Goal: Information Seeking & Learning: Learn about a topic

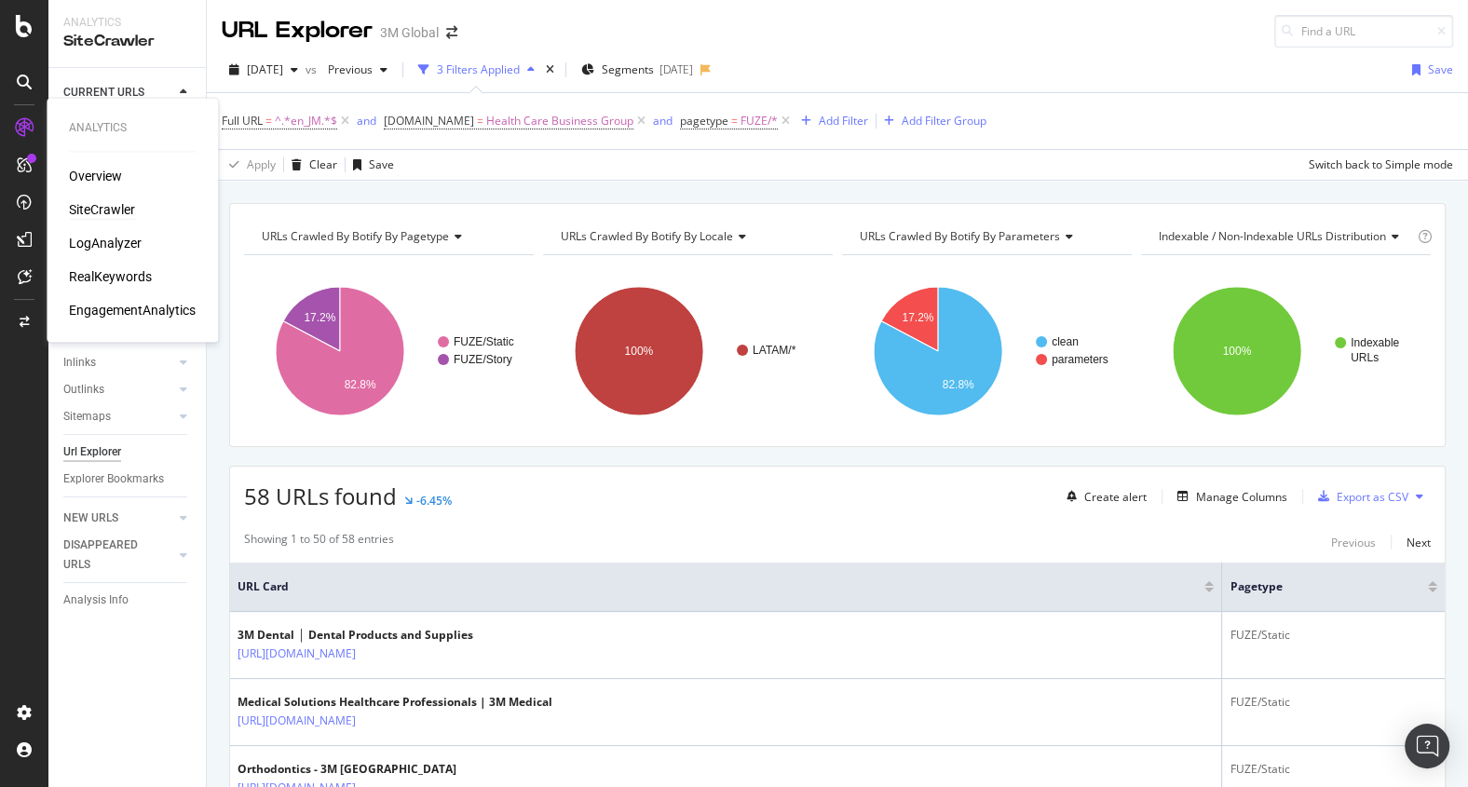
click at [102, 209] on div "SiteCrawler" at bounding box center [102, 210] width 66 height 19
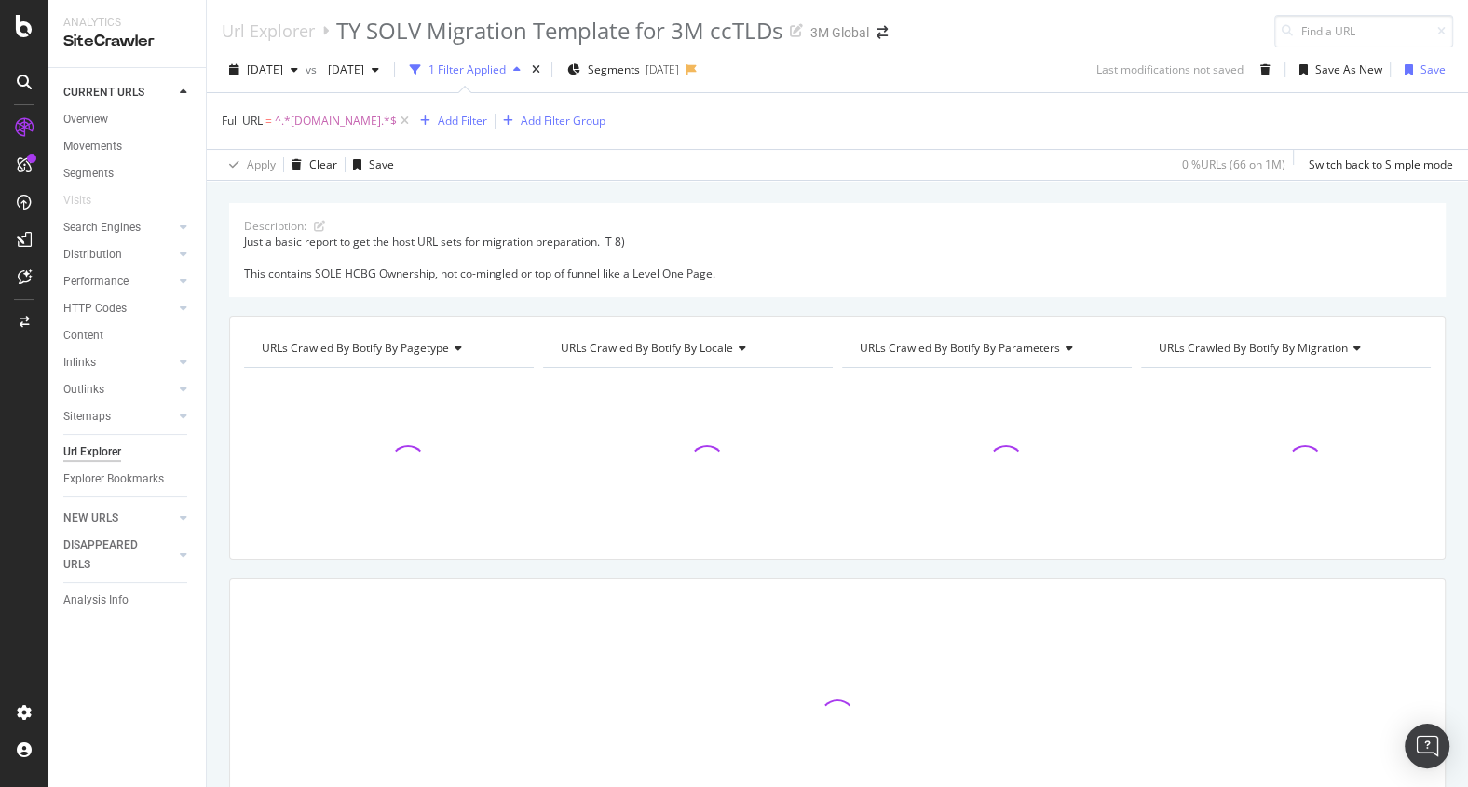
click at [338, 124] on span "^.*[DOMAIN_NAME].*$" at bounding box center [336, 121] width 122 height 26
click at [235, 119] on icon at bounding box center [233, 119] width 6 height 11
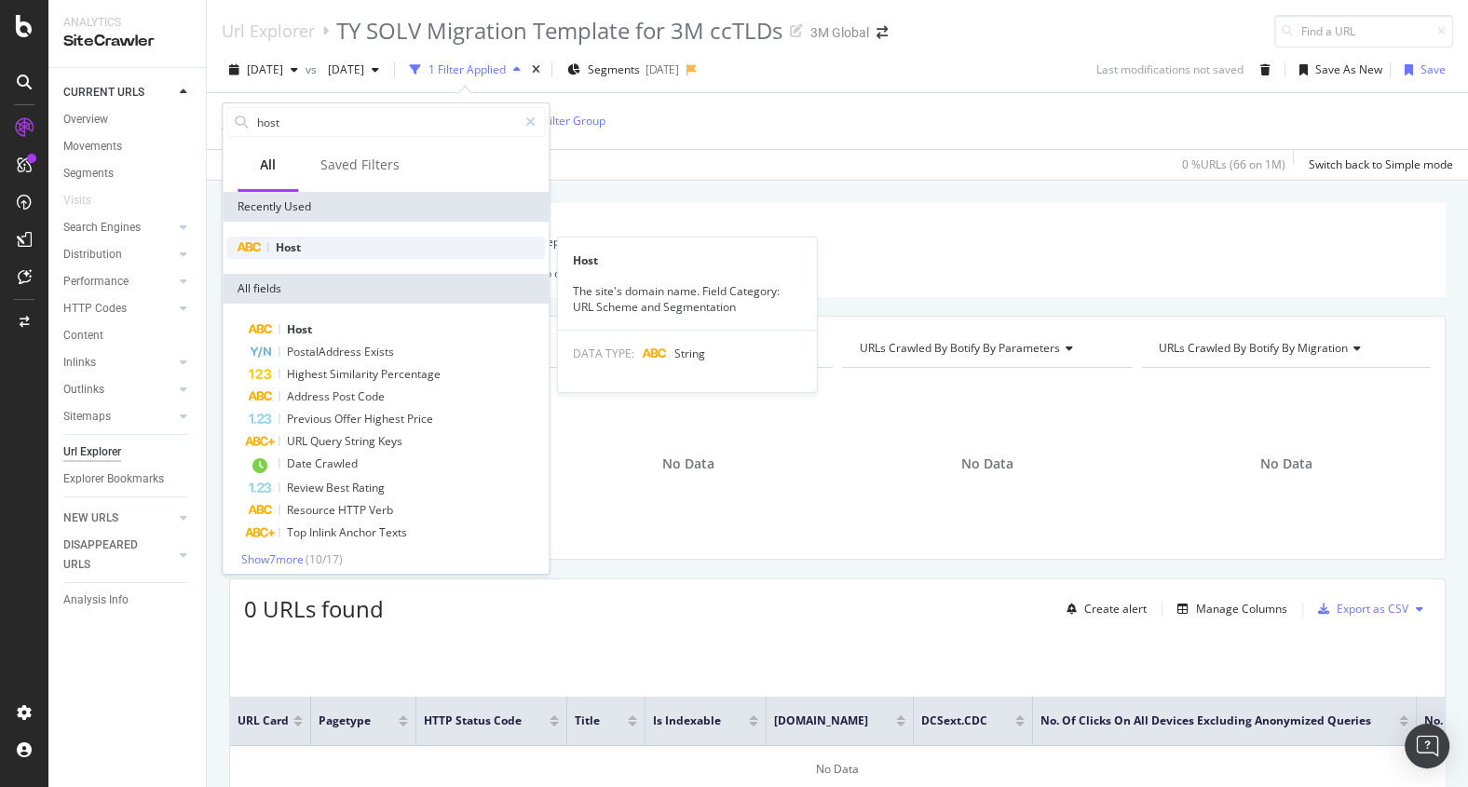
type input "host"
click at [306, 240] on div "Host" at bounding box center [385, 248] width 318 height 22
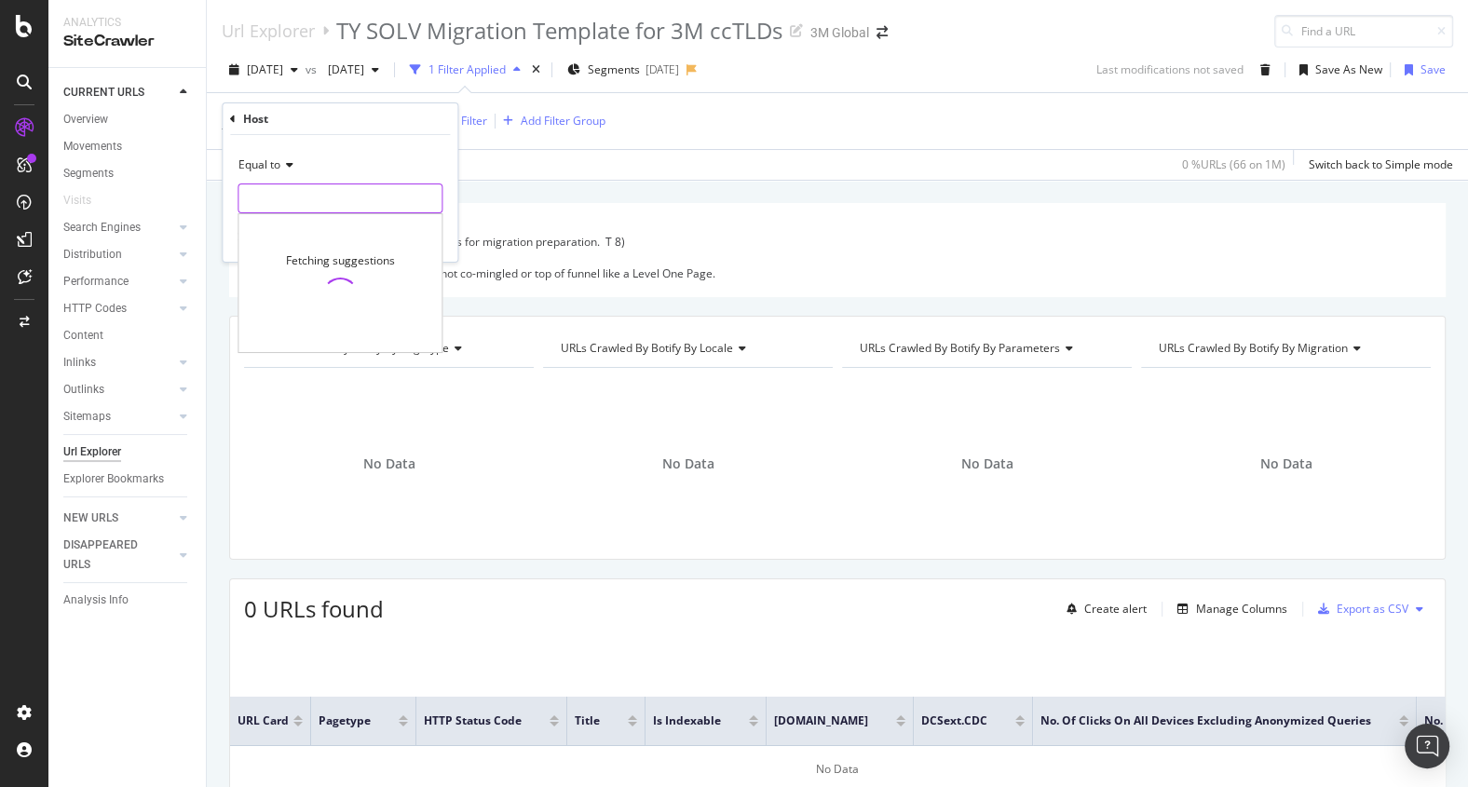
click at [288, 195] on input "text" at bounding box center [339, 198] width 203 height 30
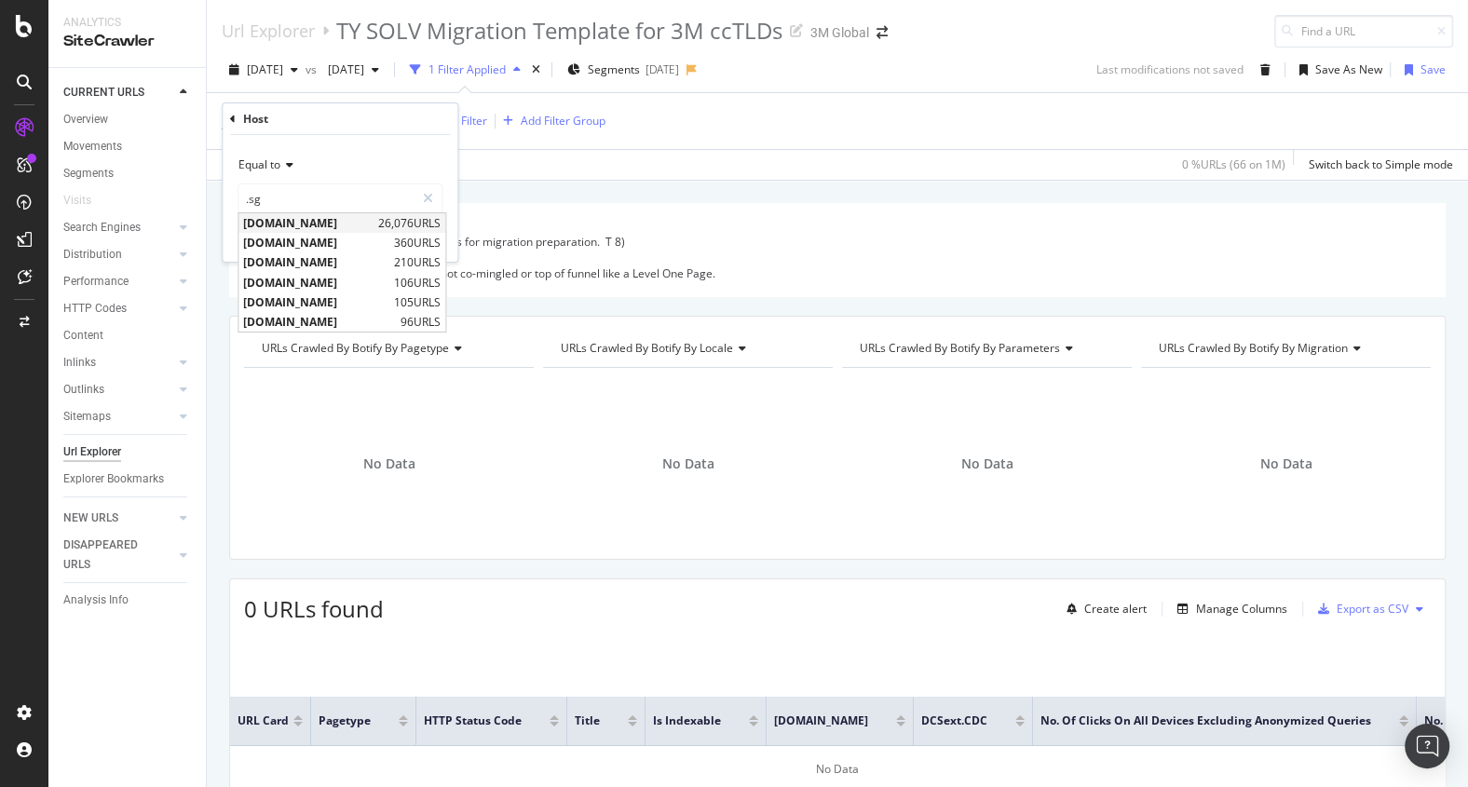
click at [286, 222] on span "[DOMAIN_NAME]" at bounding box center [308, 223] width 130 height 16
click at [356, 200] on input "[DOMAIN_NAME]" at bounding box center [326, 198] width 176 height 30
click at [360, 303] on span "[DOMAIN_NAME]" at bounding box center [316, 302] width 146 height 16
type input "[DOMAIN_NAME]"
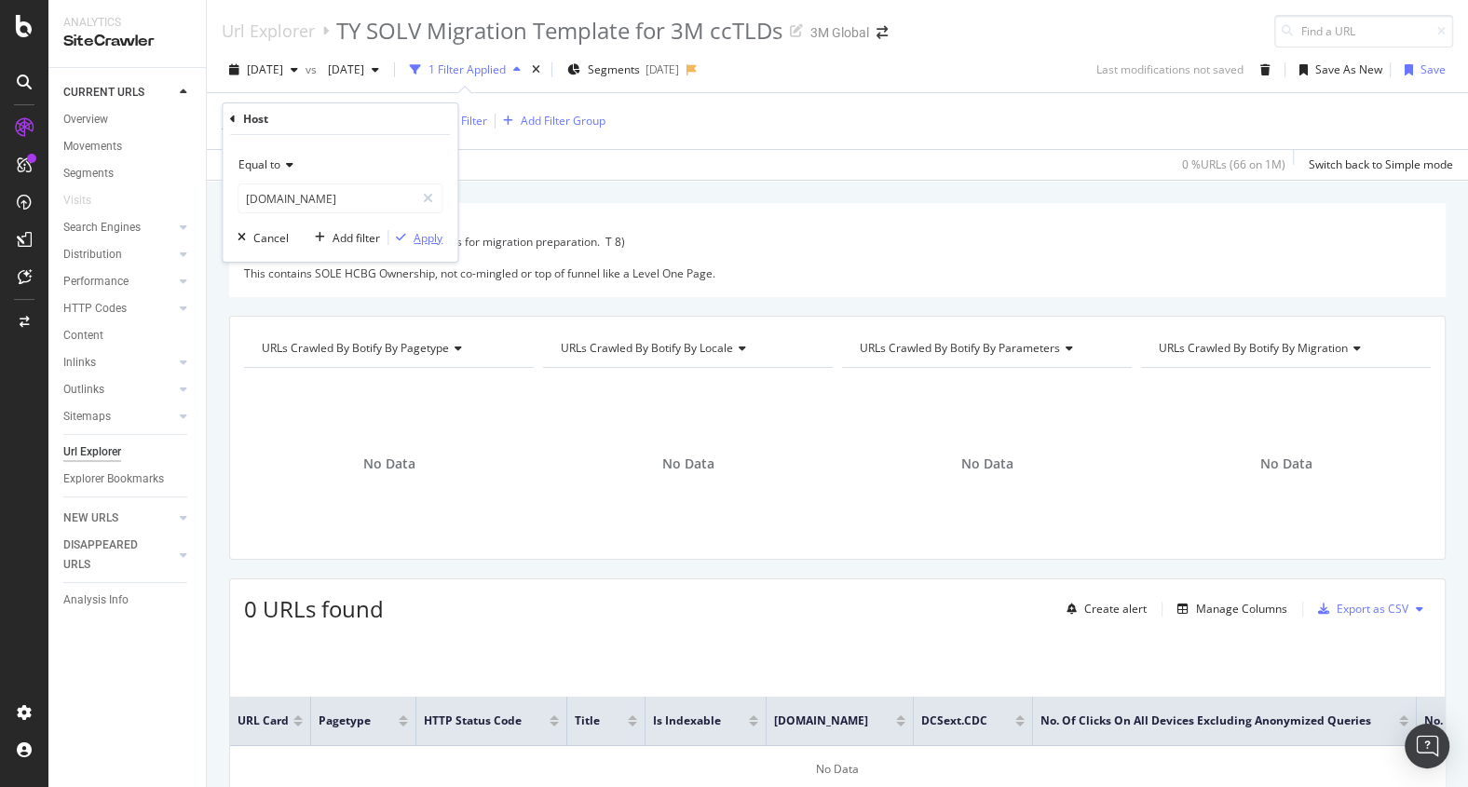
click at [429, 242] on div "Apply" at bounding box center [427, 238] width 29 height 16
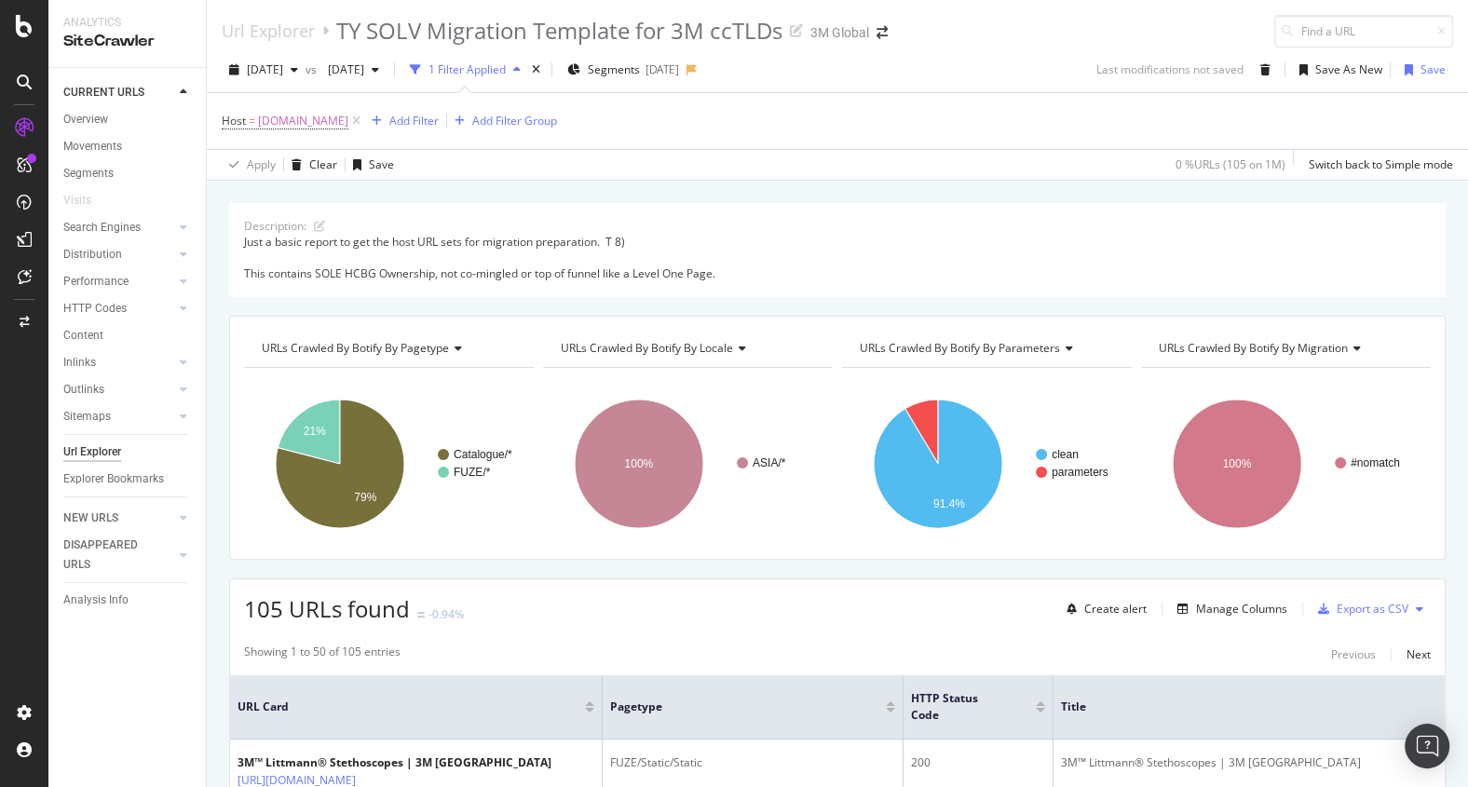
scroll to position [756, 0]
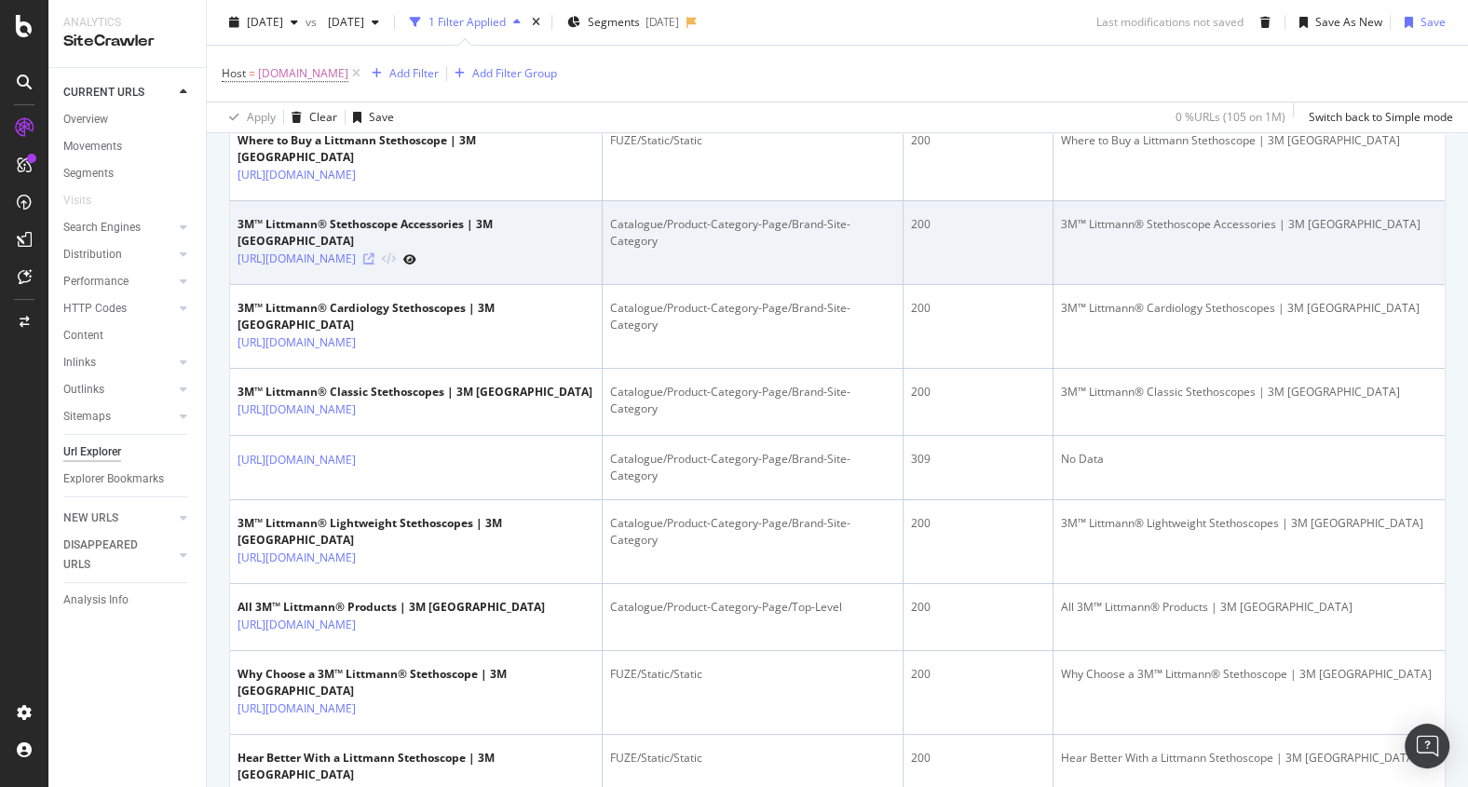
click at [374, 264] on icon at bounding box center [368, 258] width 11 height 11
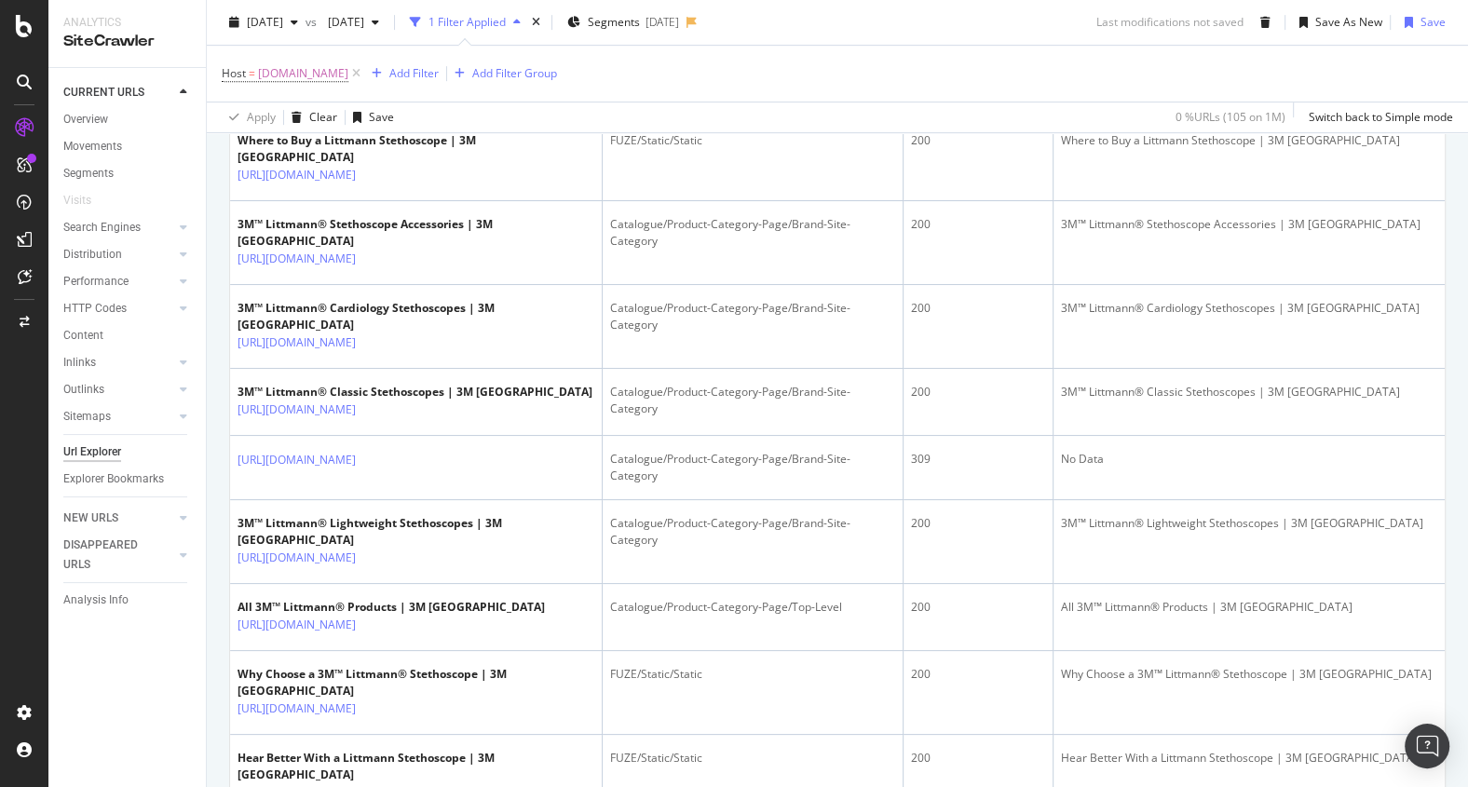
scroll to position [0, 0]
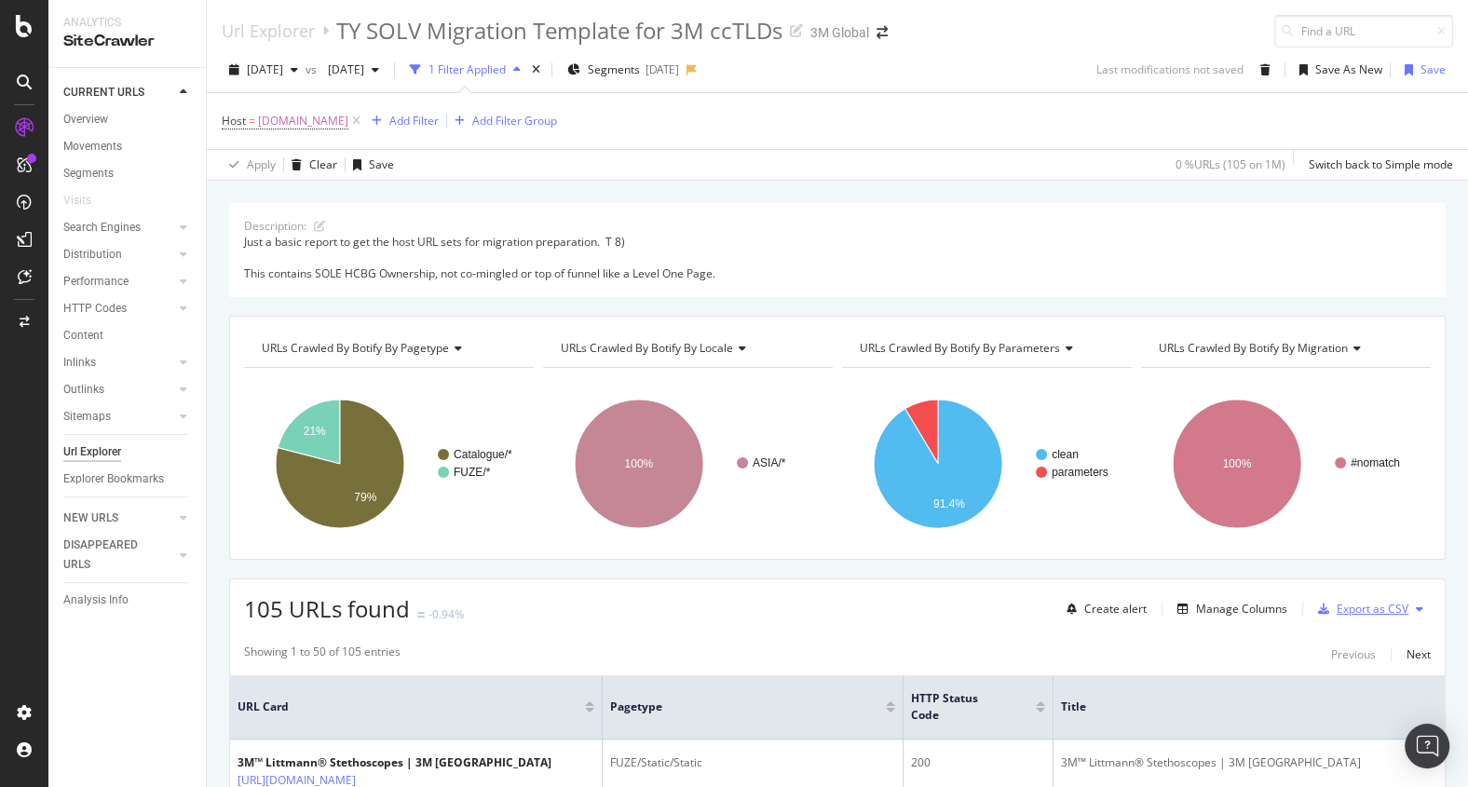
click at [1362, 614] on div "Export as CSV" at bounding box center [1372, 609] width 72 height 16
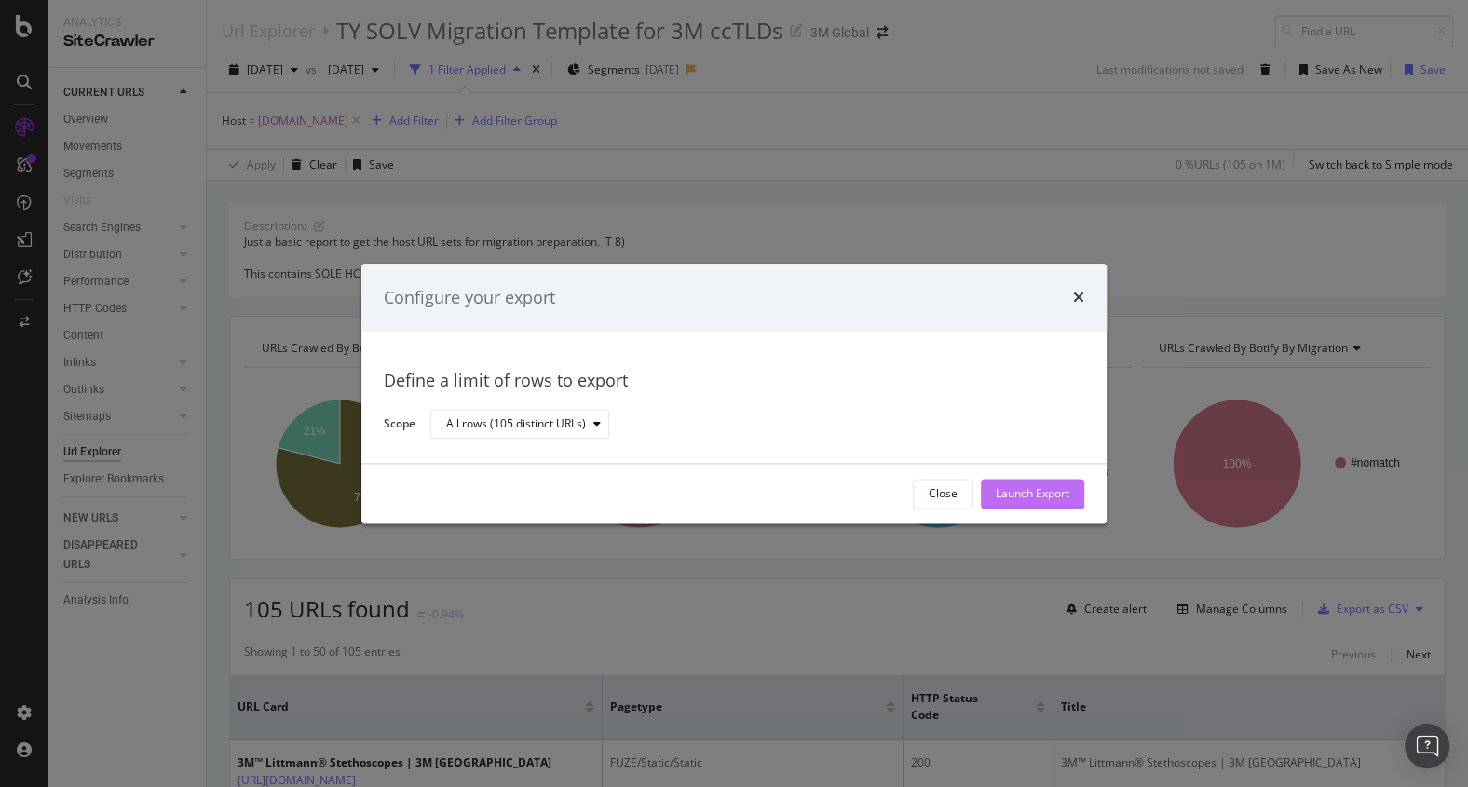
click at [1036, 500] on div "Launch Export" at bounding box center [1032, 494] width 74 height 16
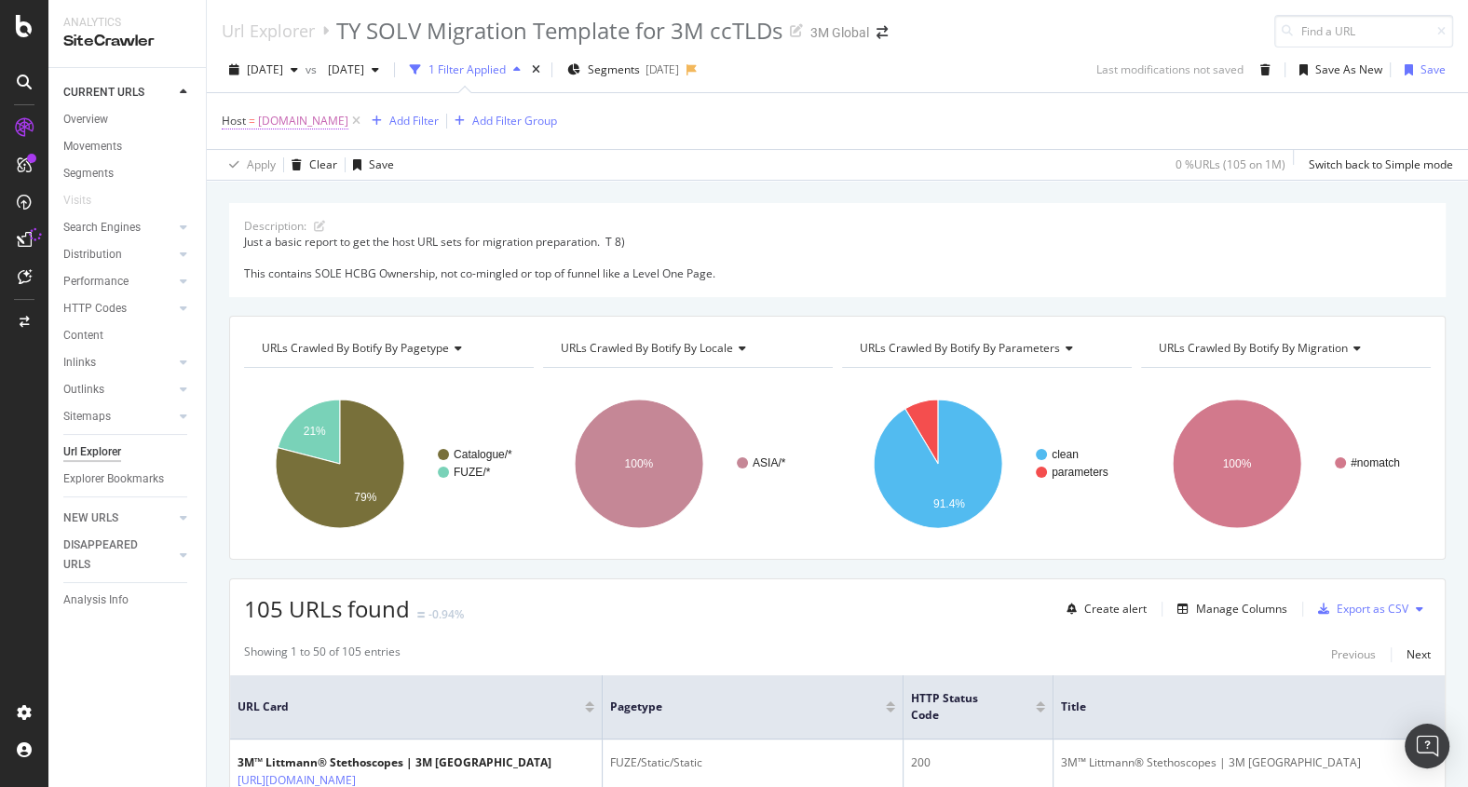
click at [348, 129] on span "[DOMAIN_NAME]" at bounding box center [303, 121] width 90 height 26
click at [427, 237] on div "Apply" at bounding box center [427, 238] width 29 height 16
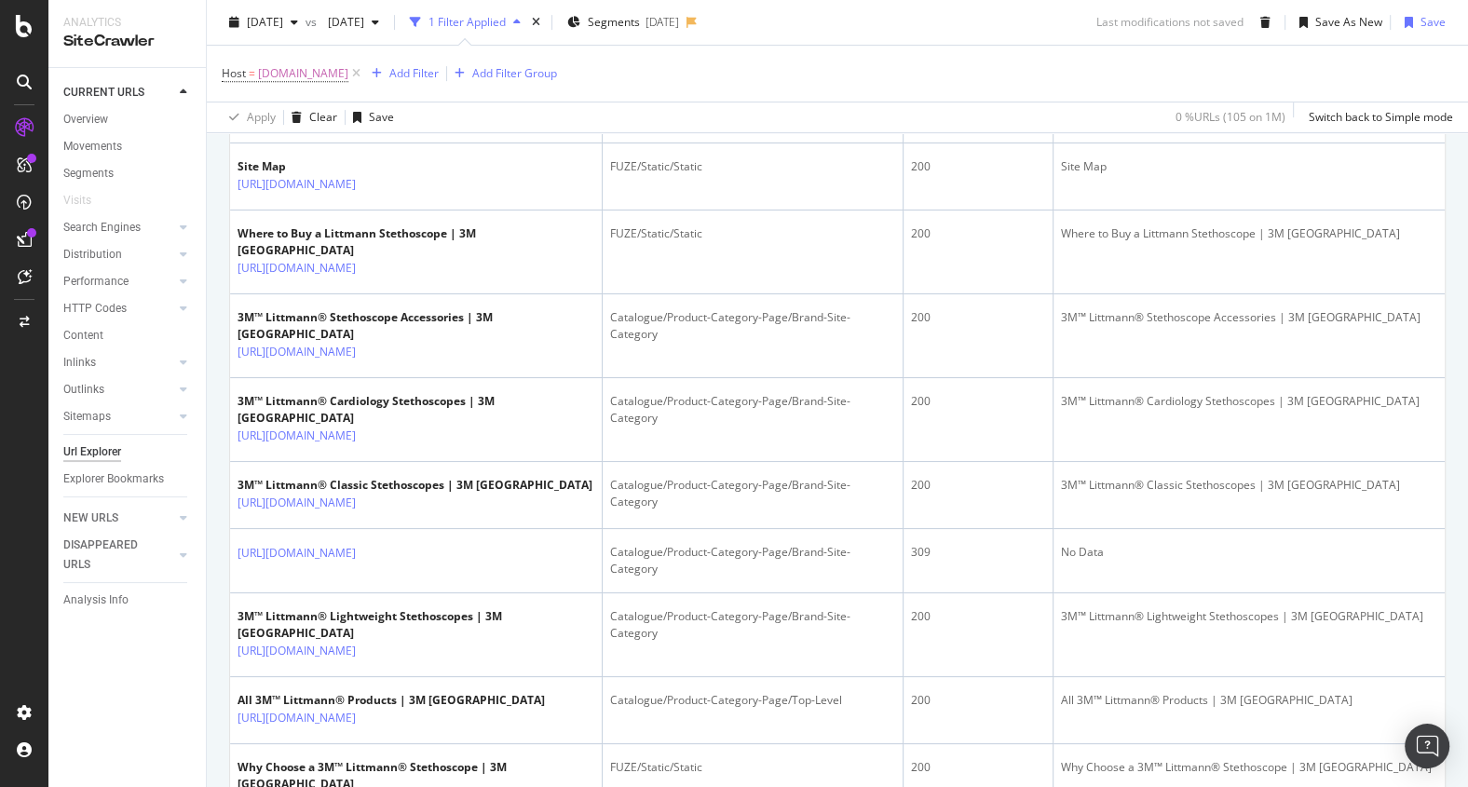
scroll to position [756, 0]
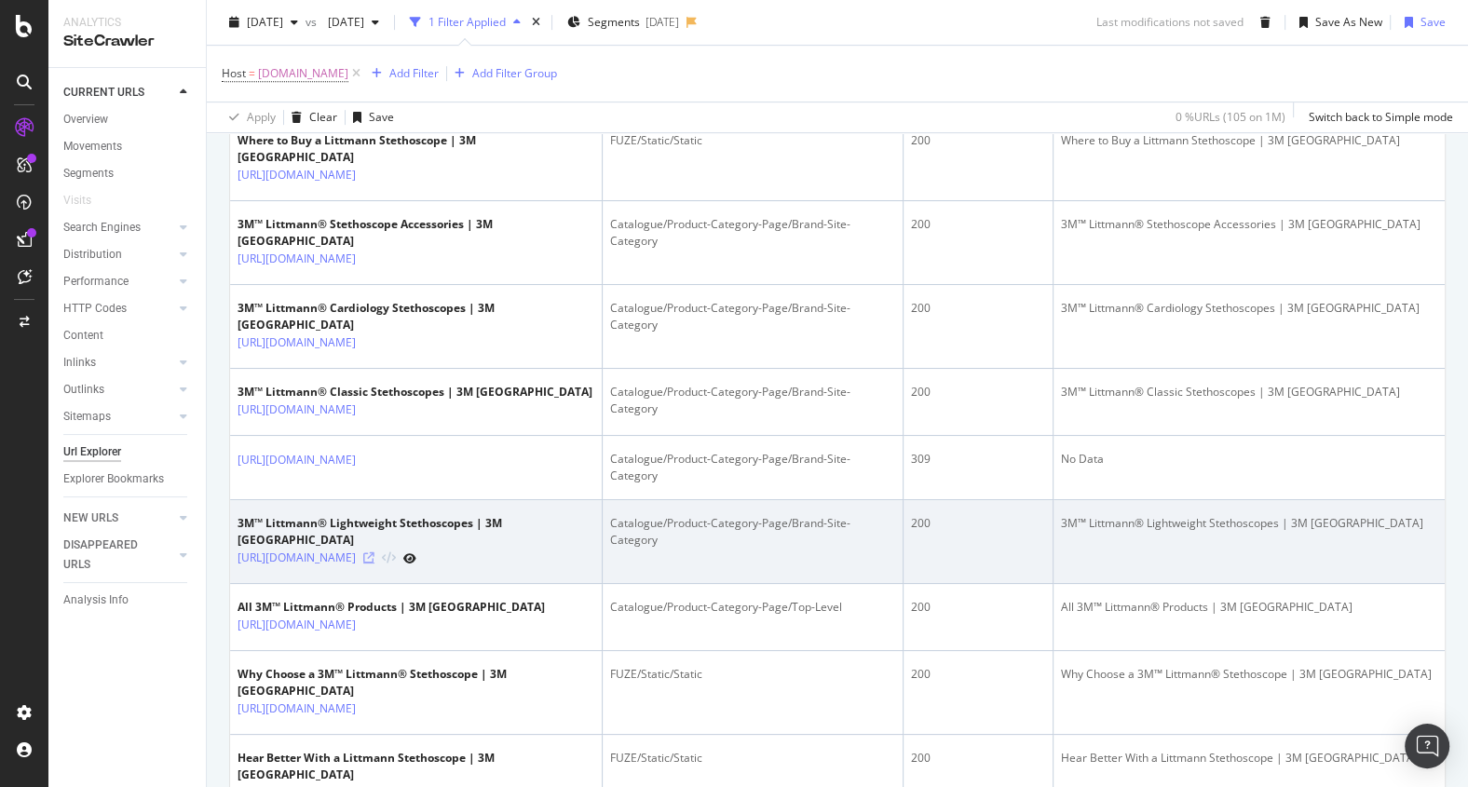
click at [374, 563] on icon at bounding box center [368, 557] width 11 height 11
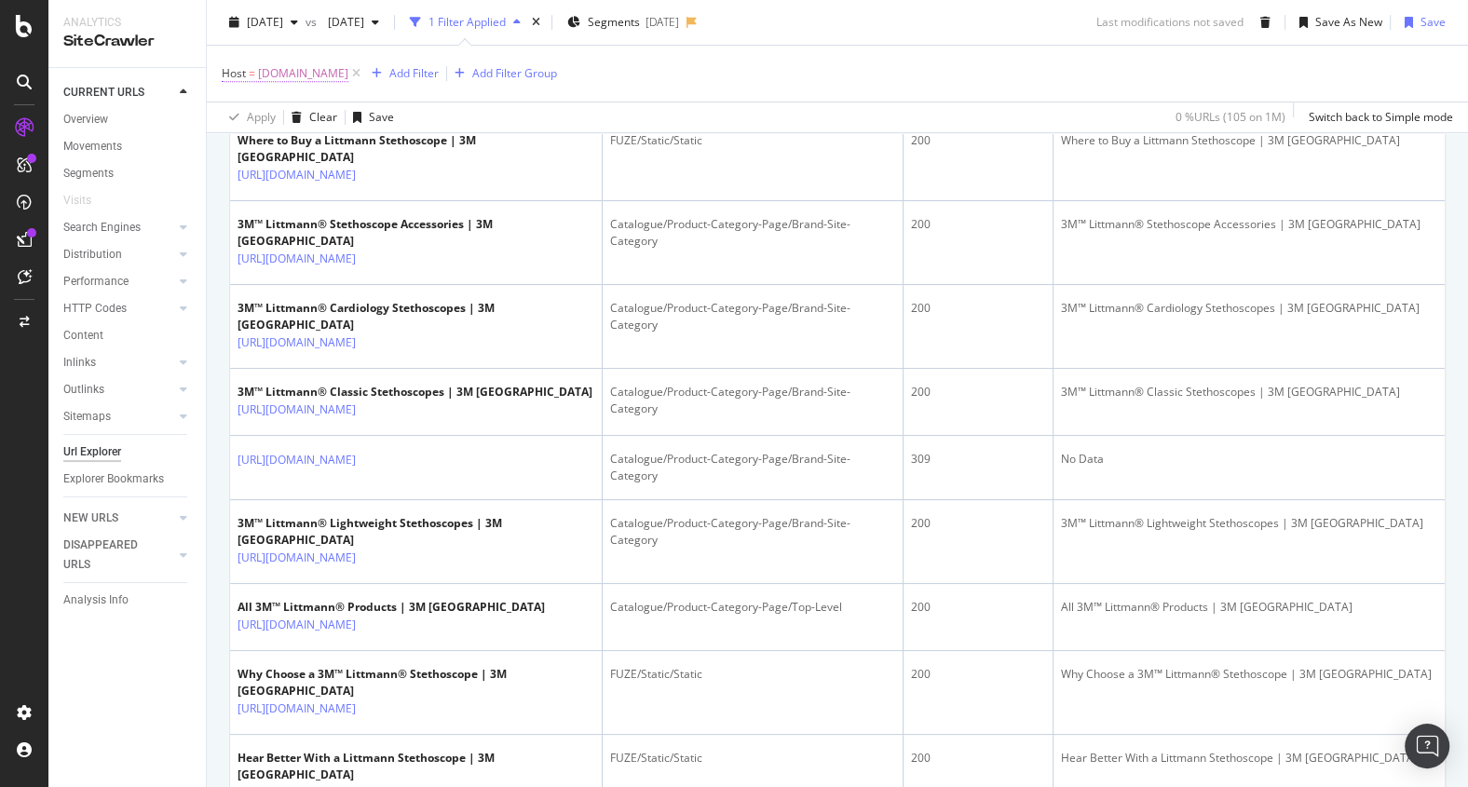
click at [348, 73] on span "[DOMAIN_NAME]" at bounding box center [303, 74] width 90 height 26
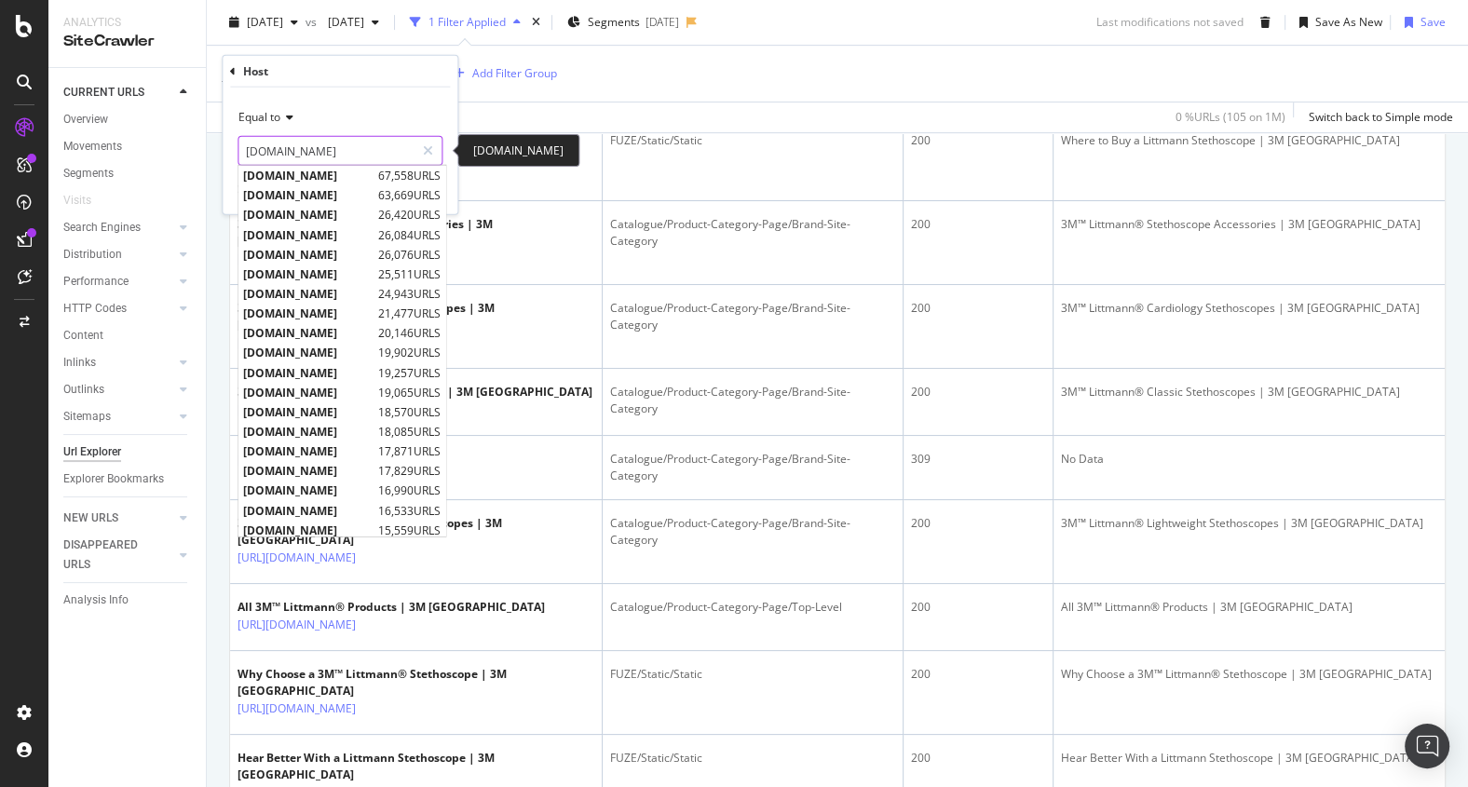
click at [340, 156] on input "[DOMAIN_NAME]" at bounding box center [326, 151] width 176 height 30
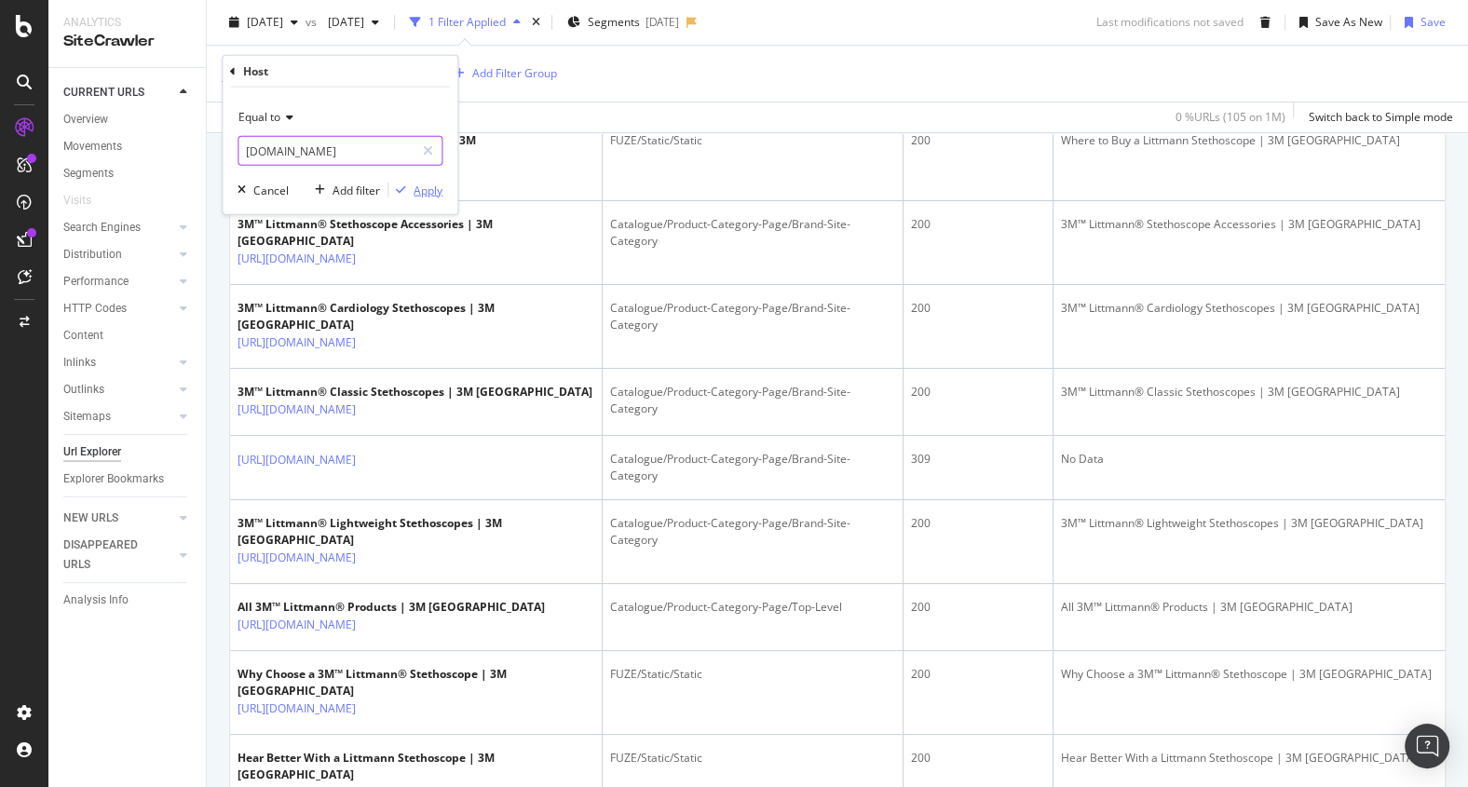
type input "[DOMAIN_NAME]"
click at [420, 185] on div "Apply" at bounding box center [427, 190] width 29 height 16
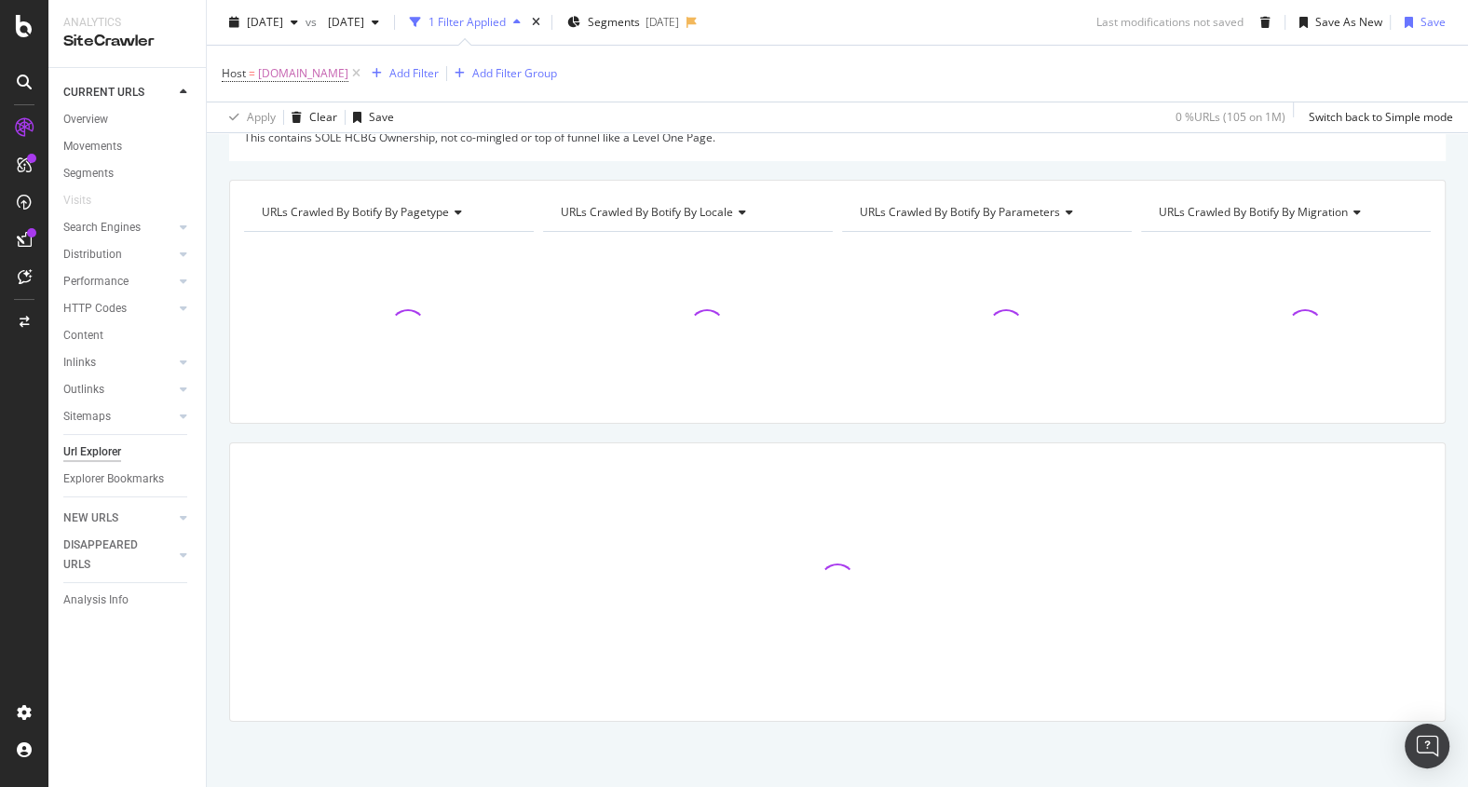
scroll to position [134, 0]
click at [318, 75] on span "[DOMAIN_NAME]" at bounding box center [303, 74] width 90 height 26
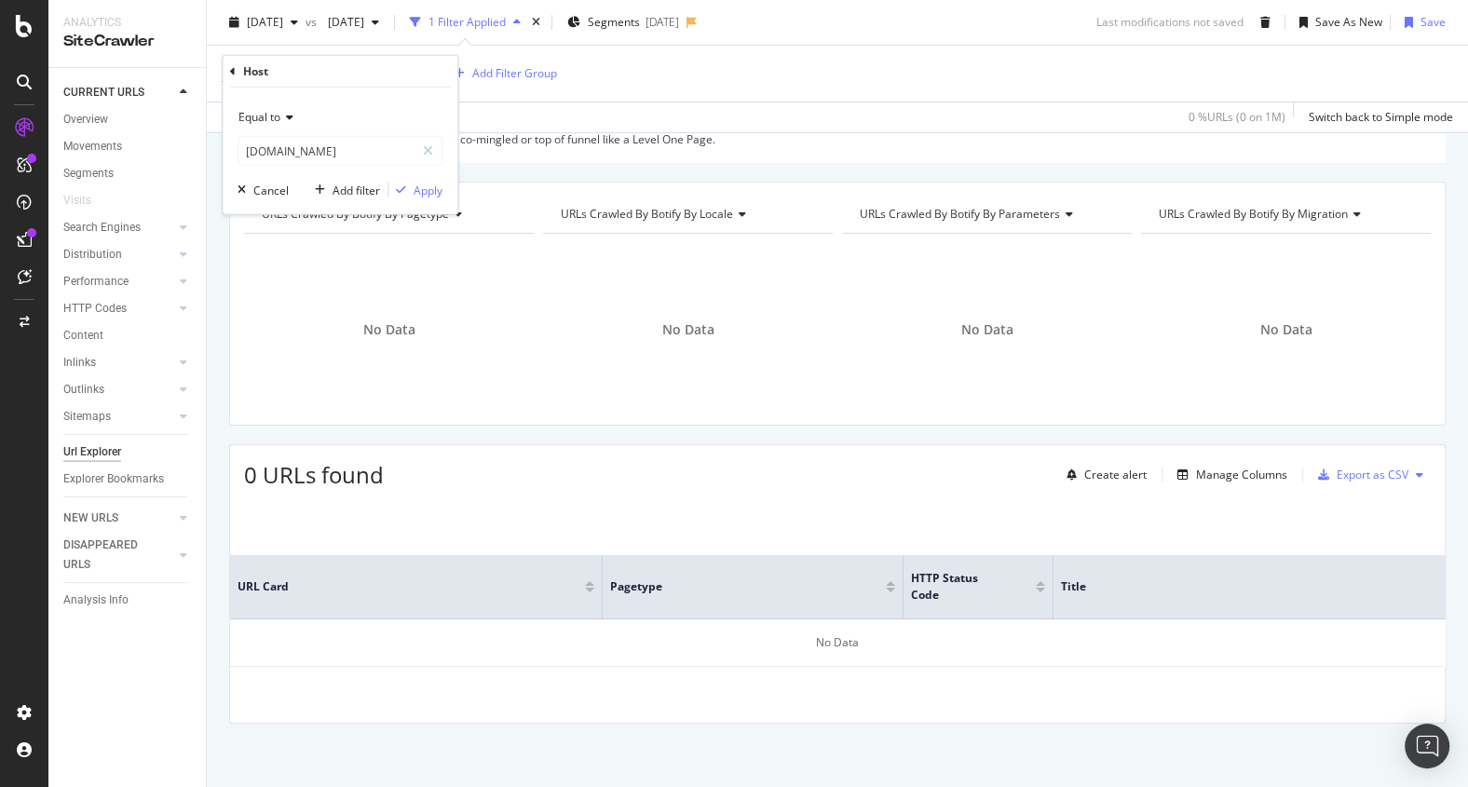
click at [286, 117] on icon at bounding box center [286, 117] width 13 height 11
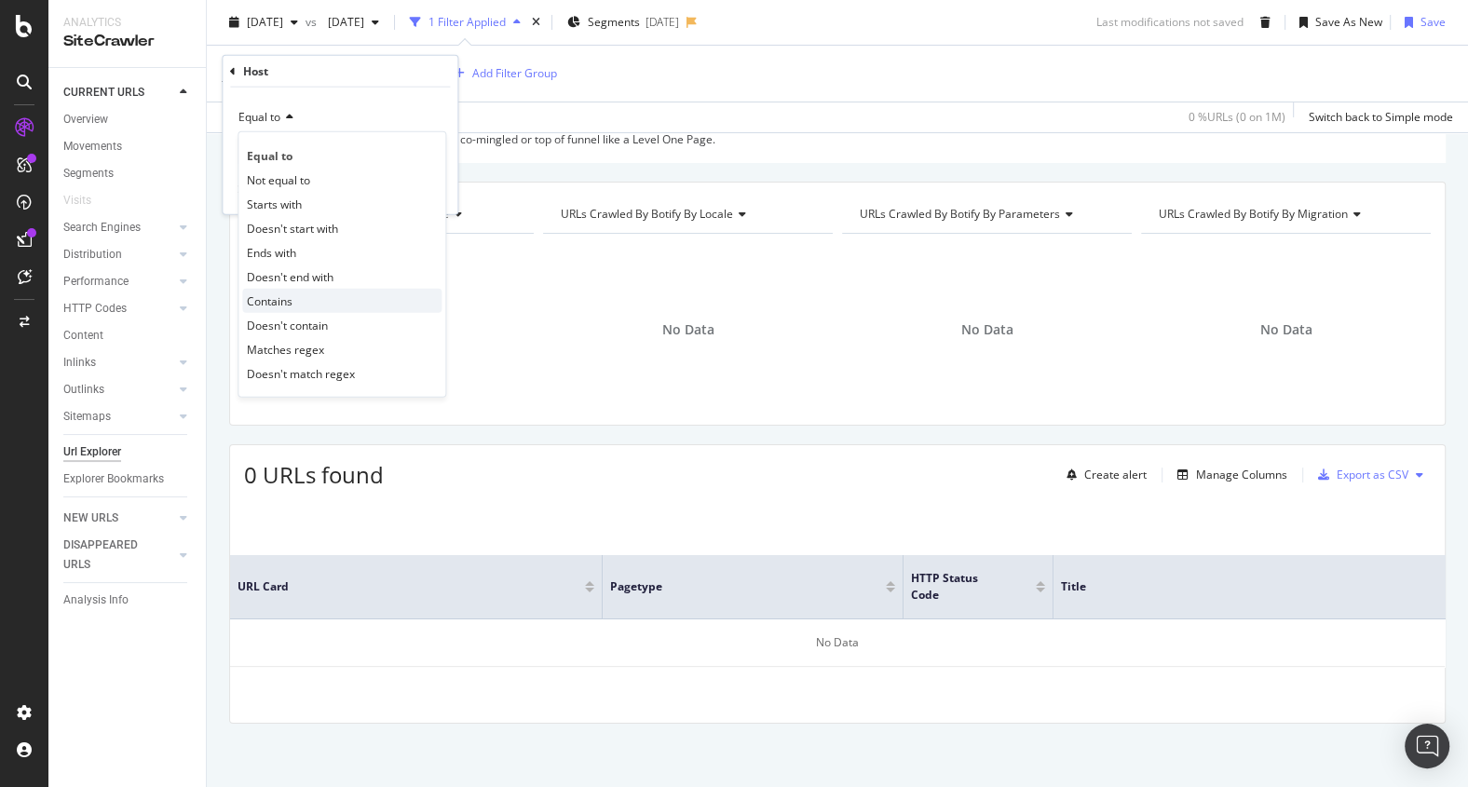
click at [293, 295] on div "Contains" at bounding box center [341, 301] width 199 height 24
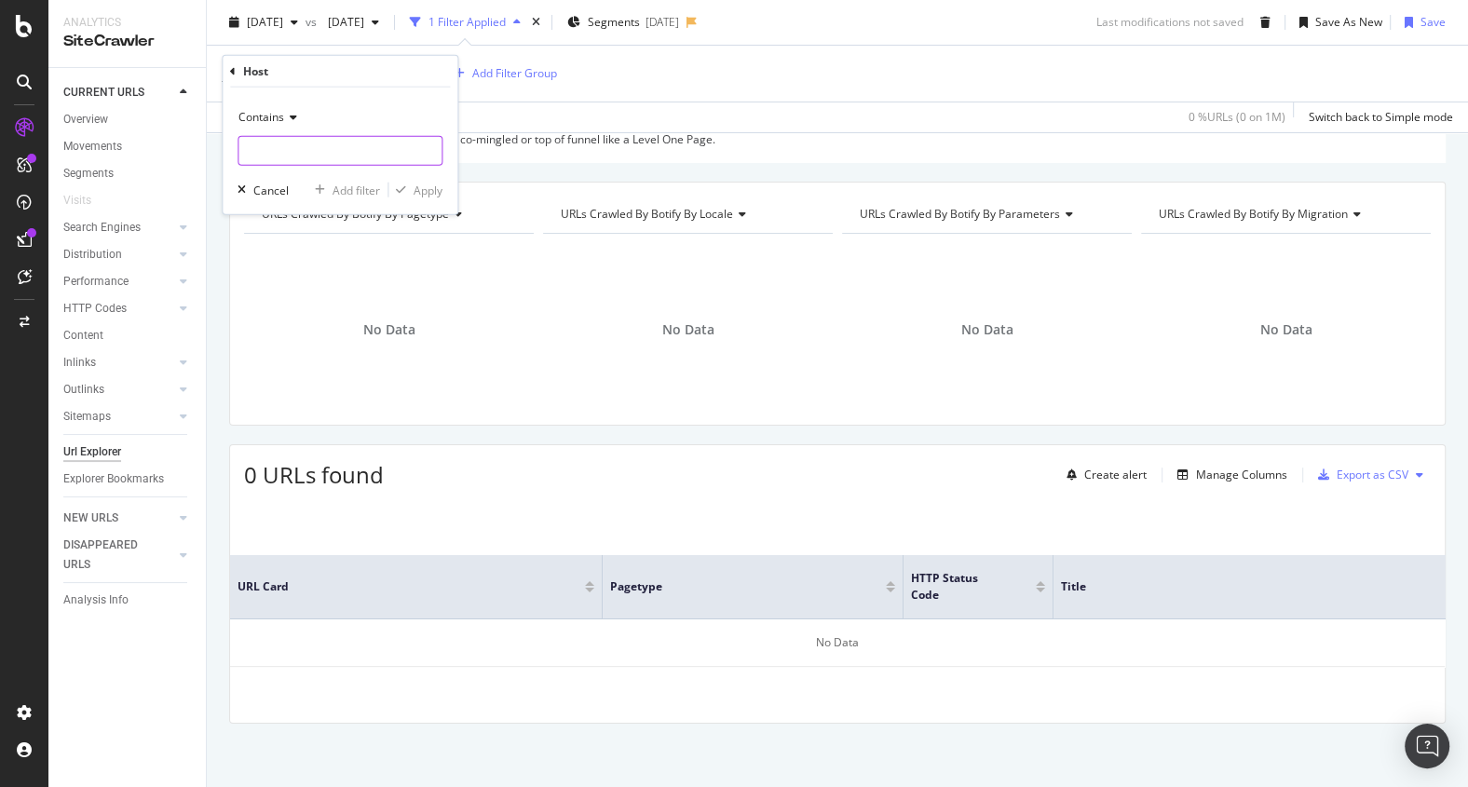
click at [280, 145] on input "text" at bounding box center [339, 151] width 203 height 30
type input "."
click at [282, 118] on span "Contains" at bounding box center [261, 117] width 46 height 16
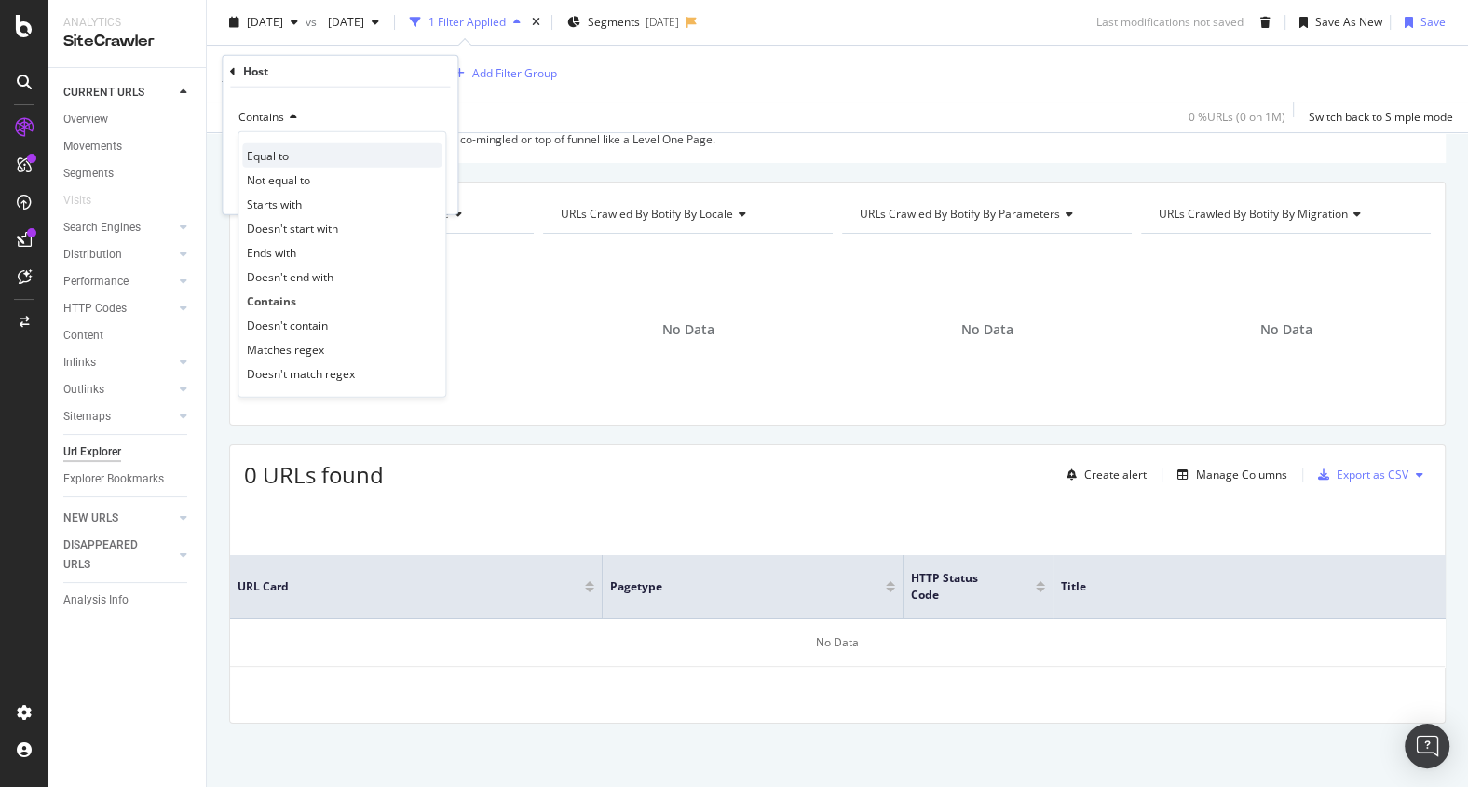
click at [280, 161] on span "Equal to" at bounding box center [268, 155] width 42 height 16
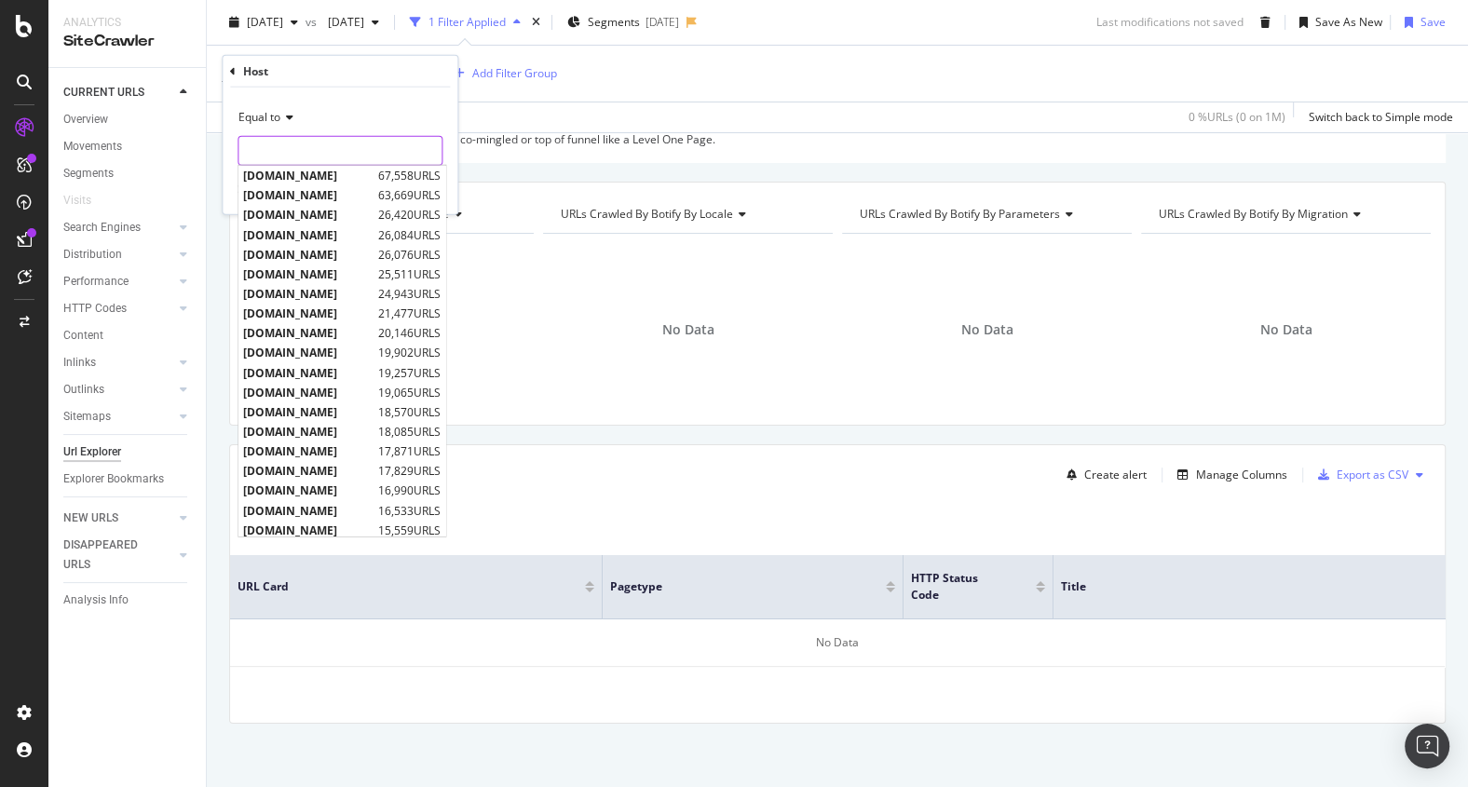
click at [280, 161] on input "text" at bounding box center [339, 151] width 203 height 30
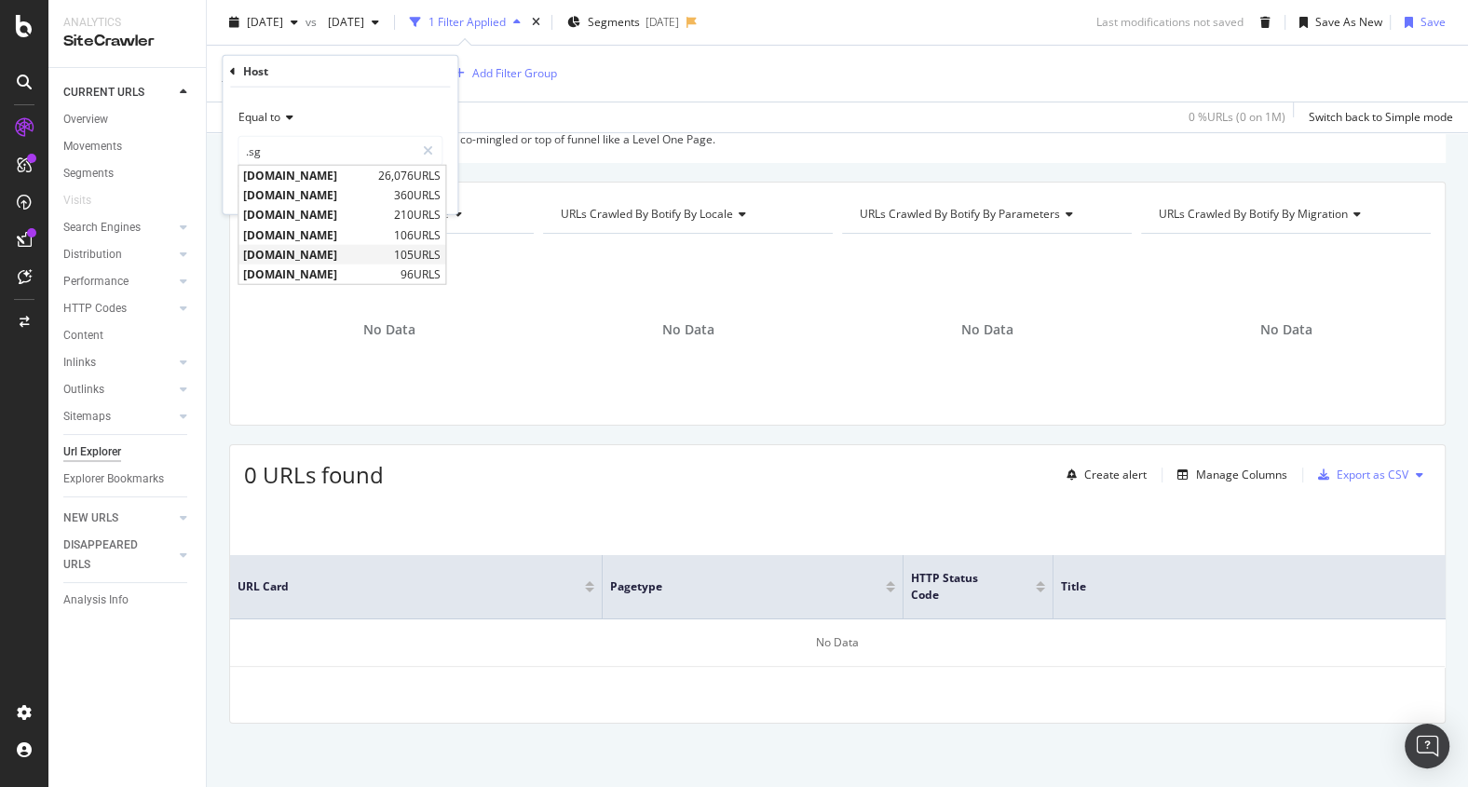
click at [309, 257] on span "[DOMAIN_NAME]" at bounding box center [316, 254] width 146 height 16
type input "[DOMAIN_NAME]"
click at [292, 141] on input "[DOMAIN_NAME]" at bounding box center [326, 151] width 176 height 30
click at [237, 75] on div "Host" at bounding box center [340, 72] width 220 height 32
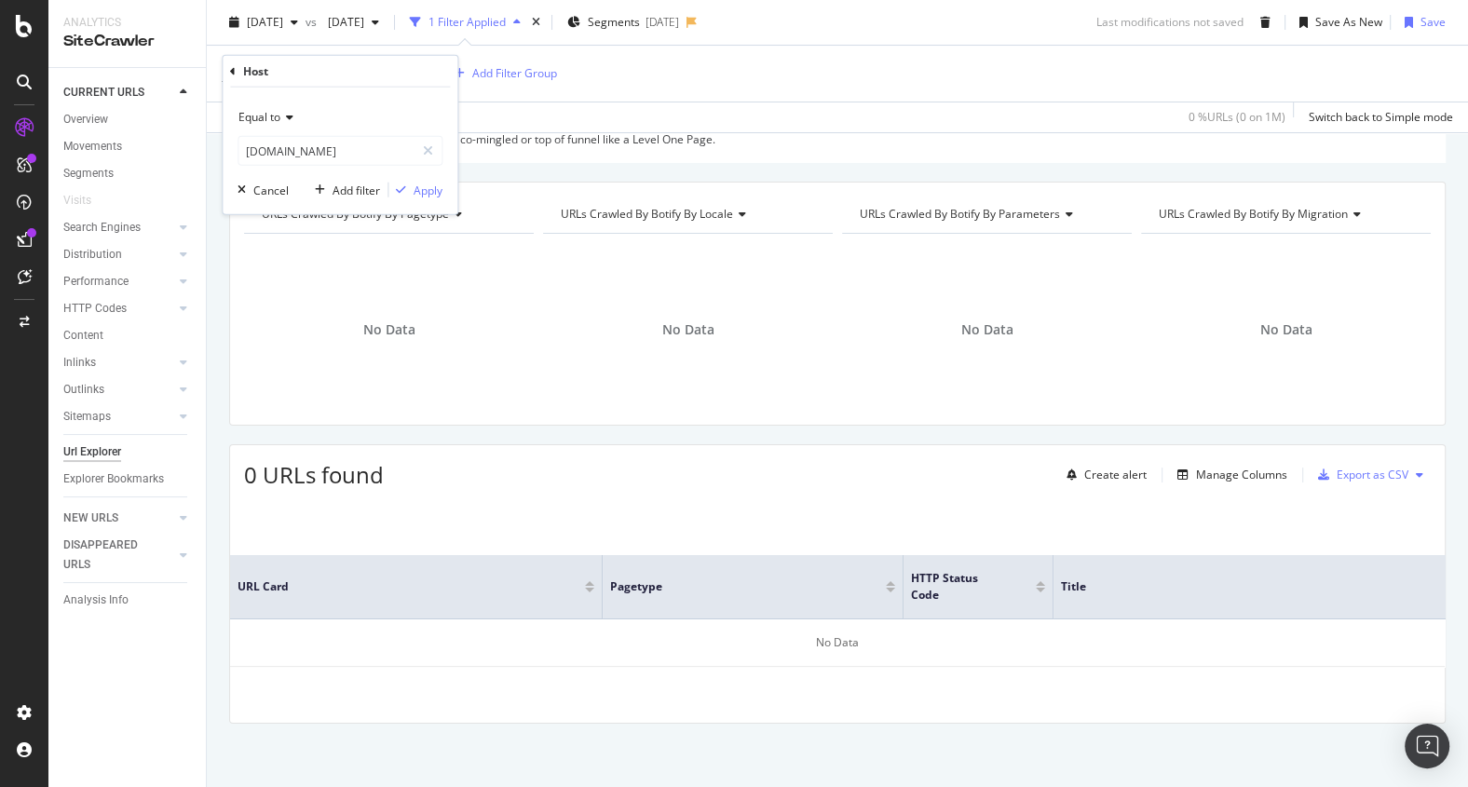
click at [235, 71] on icon at bounding box center [233, 70] width 6 height 11
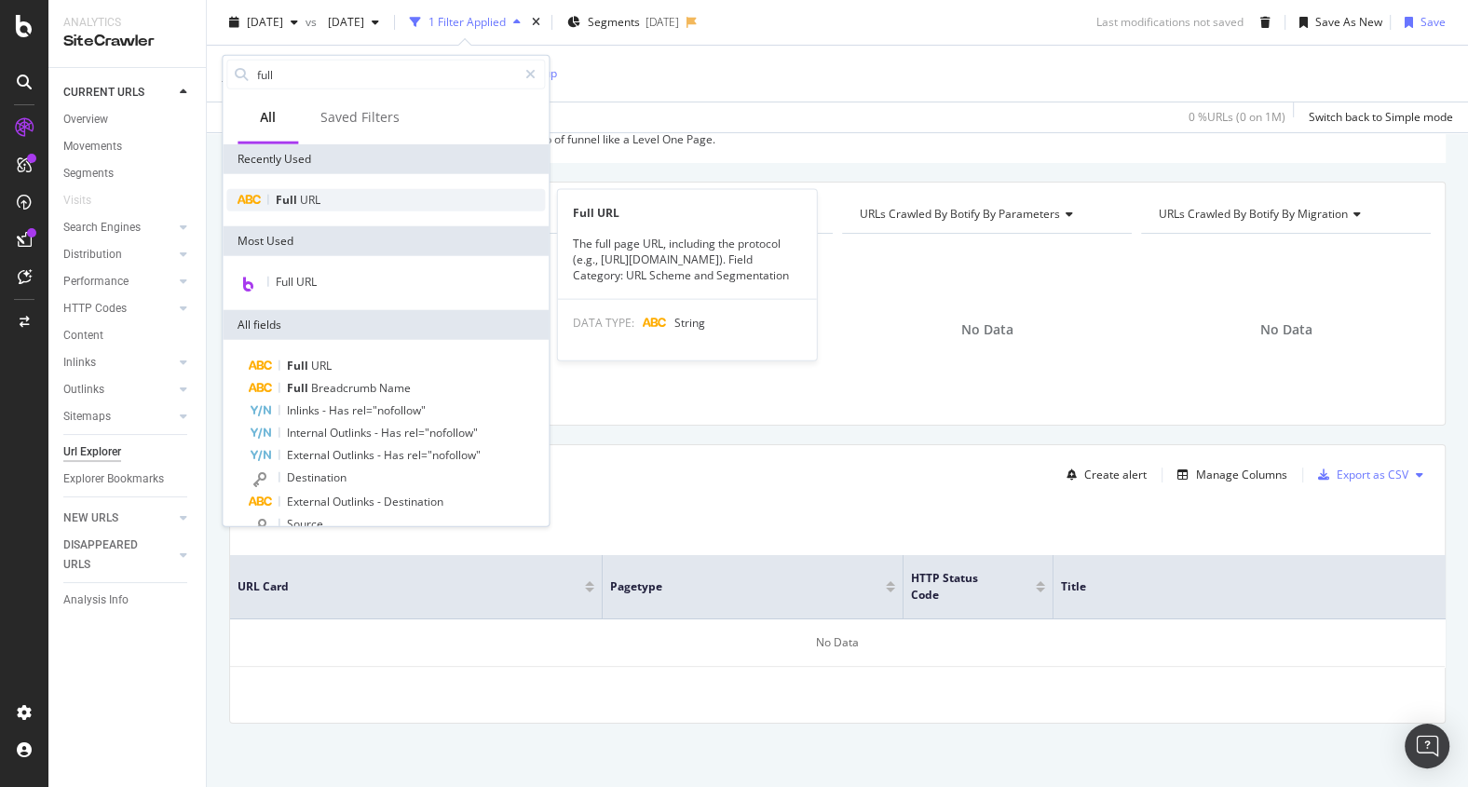
type input "full"
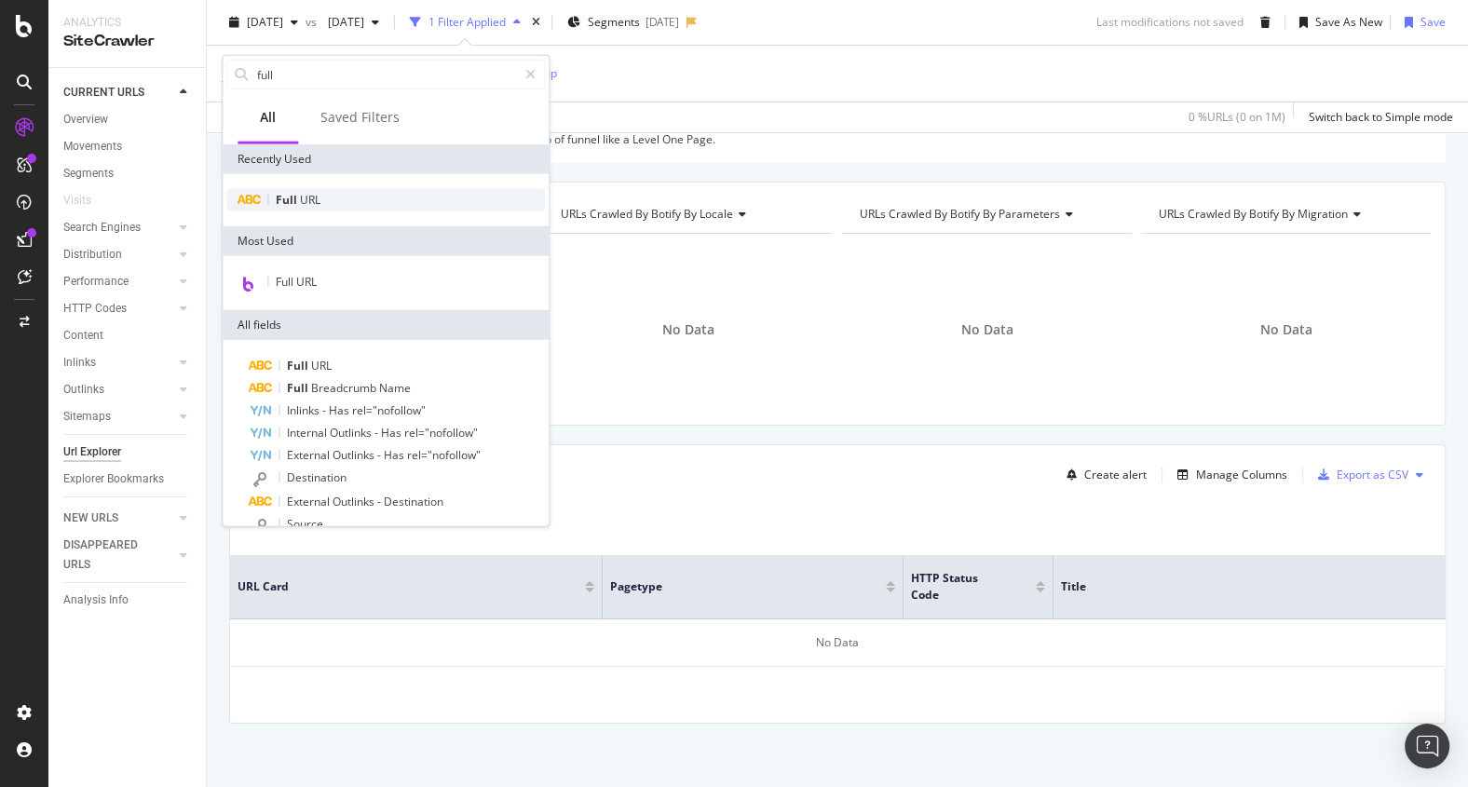
click at [339, 198] on div "Full URL" at bounding box center [385, 200] width 318 height 22
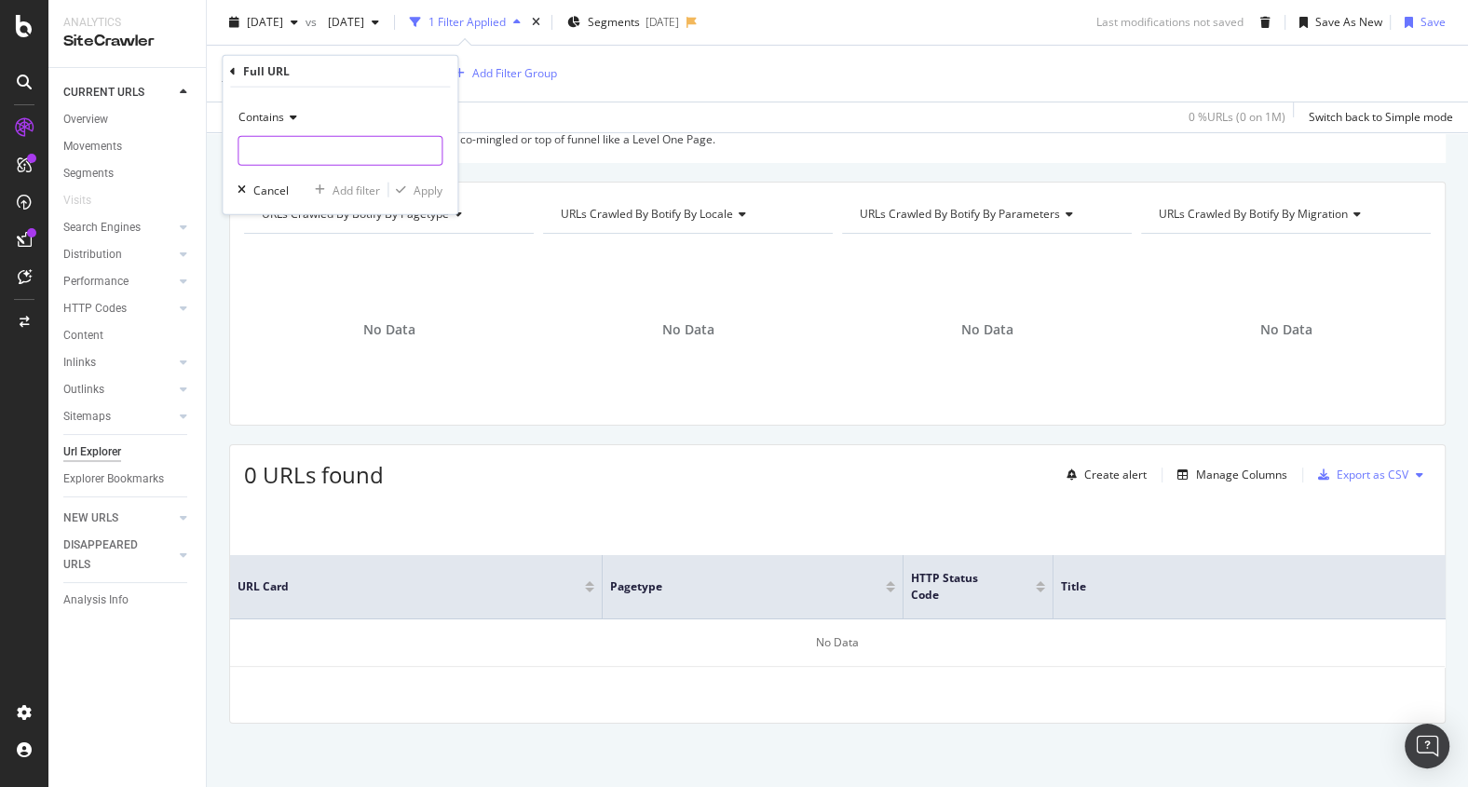
click at [313, 161] on input "text" at bounding box center [339, 151] width 203 height 30
type input "[DOMAIN_NAME]"
click at [423, 184] on div "Apply" at bounding box center [427, 190] width 29 height 16
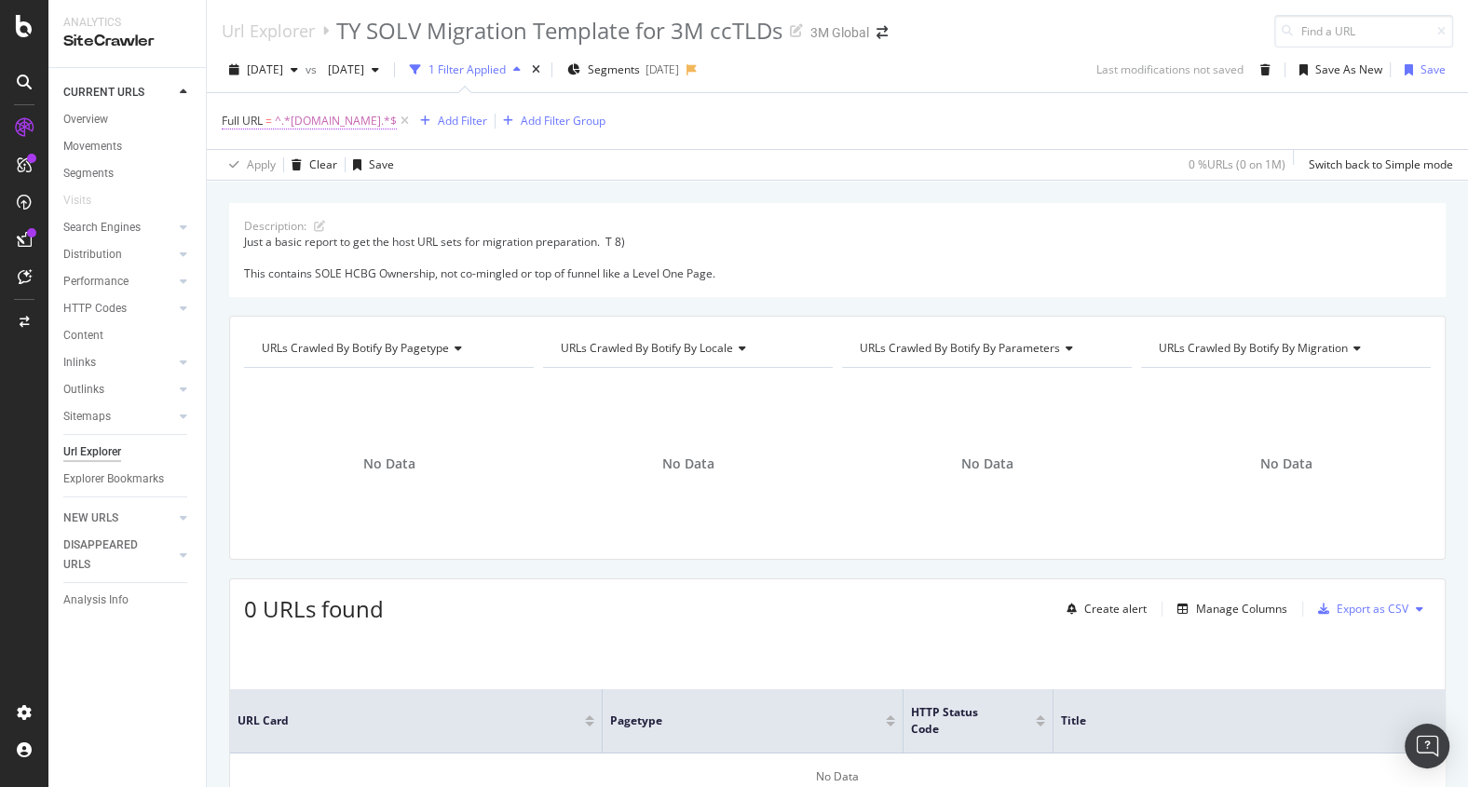
click at [330, 123] on span "^.*[DOMAIN_NAME].*$" at bounding box center [336, 121] width 122 height 26
click at [319, 198] on input "[DOMAIN_NAME]" at bounding box center [326, 198] width 176 height 30
type input ".sg"
click at [267, 177] on div "Contains" at bounding box center [339, 165] width 205 height 30
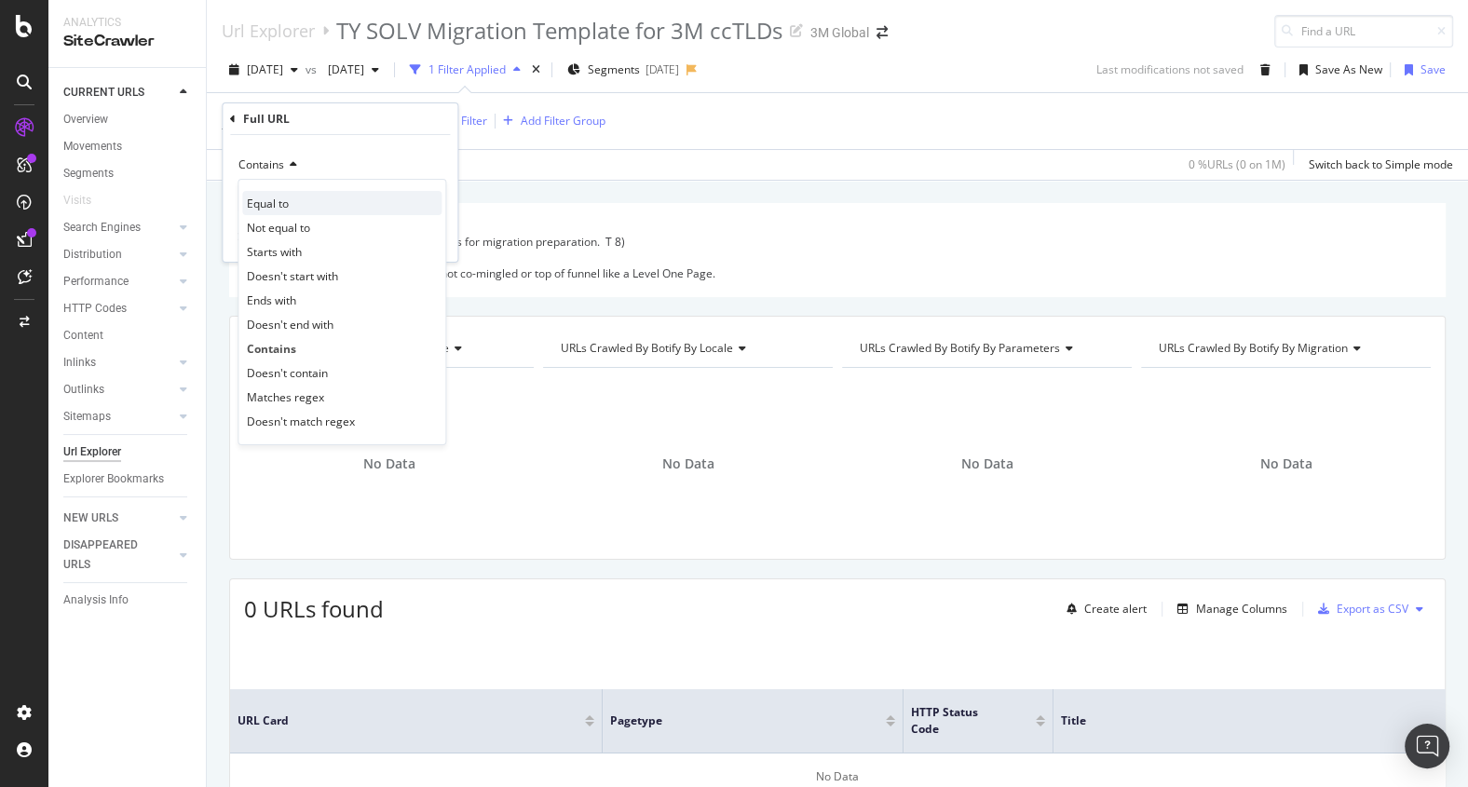
click at [269, 210] on span "Equal to" at bounding box center [268, 204] width 42 height 16
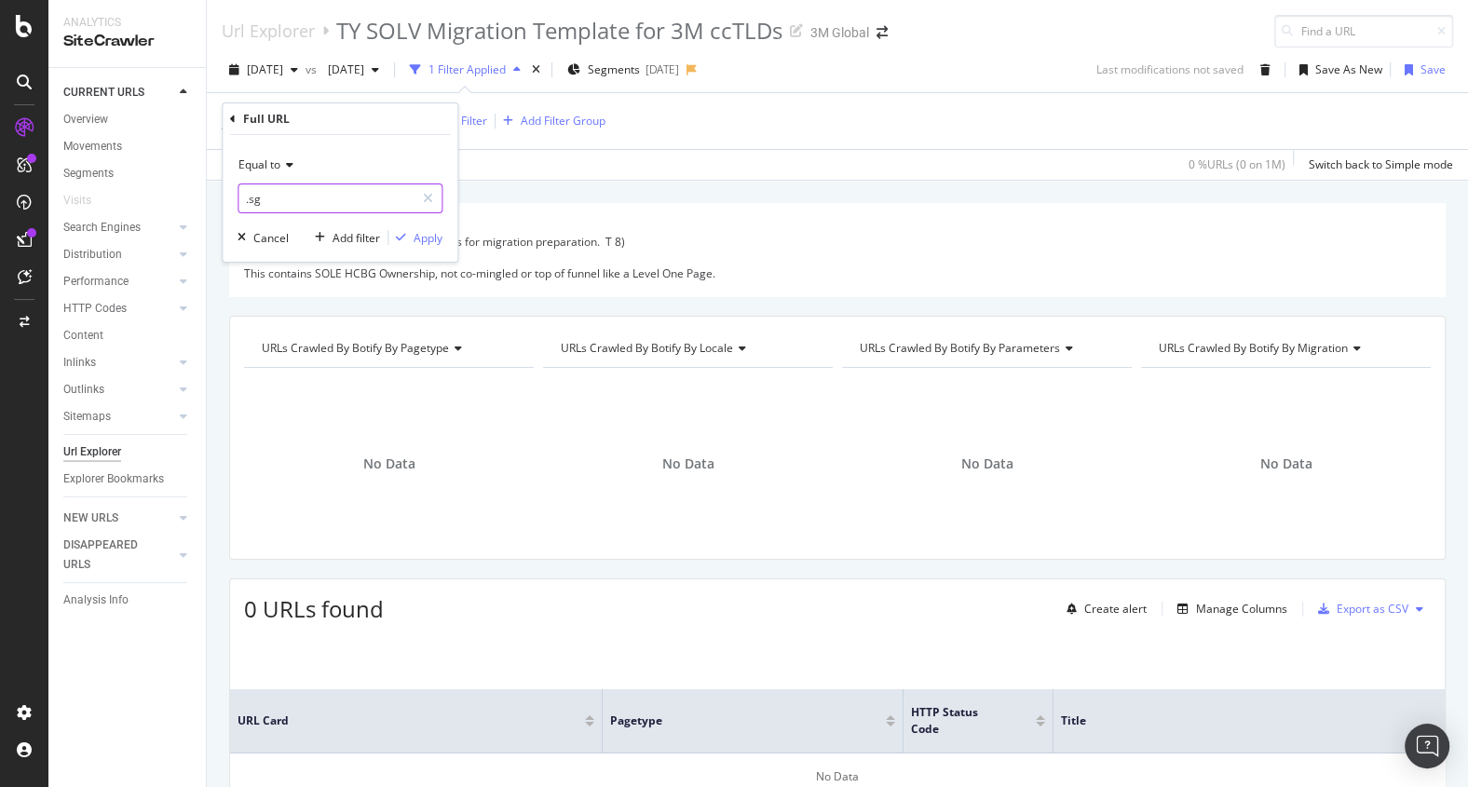
click at [269, 210] on input ".sg" at bounding box center [326, 198] width 176 height 30
type input ".sg"
click at [227, 118] on div "Full URL Equal to .sg Cancel Add filter Apply" at bounding box center [340, 182] width 235 height 158
click at [237, 118] on div "Full URL" at bounding box center [340, 119] width 220 height 32
click at [232, 118] on icon at bounding box center [233, 119] width 6 height 11
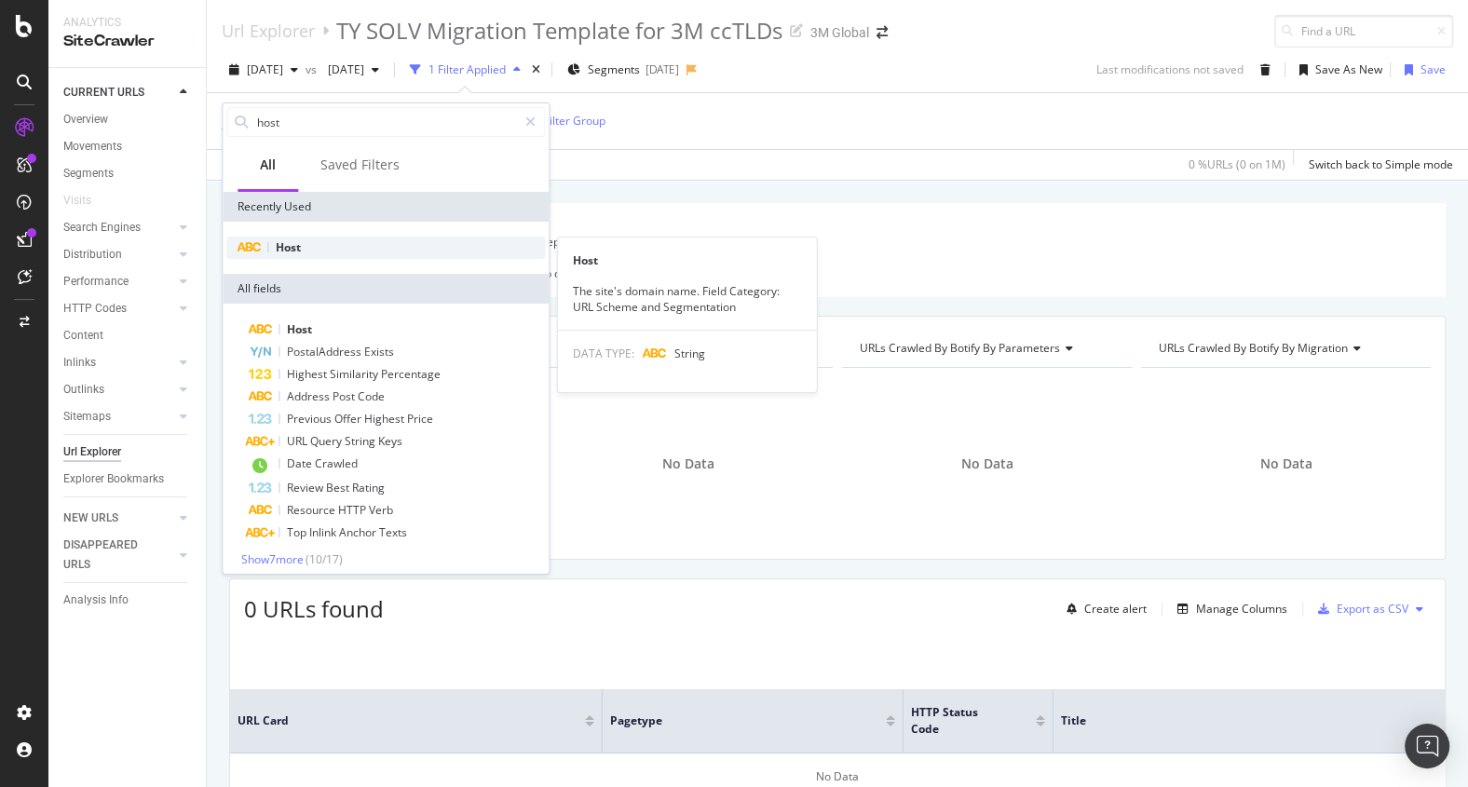
type input "host"
click at [321, 247] on div "Host" at bounding box center [385, 248] width 318 height 22
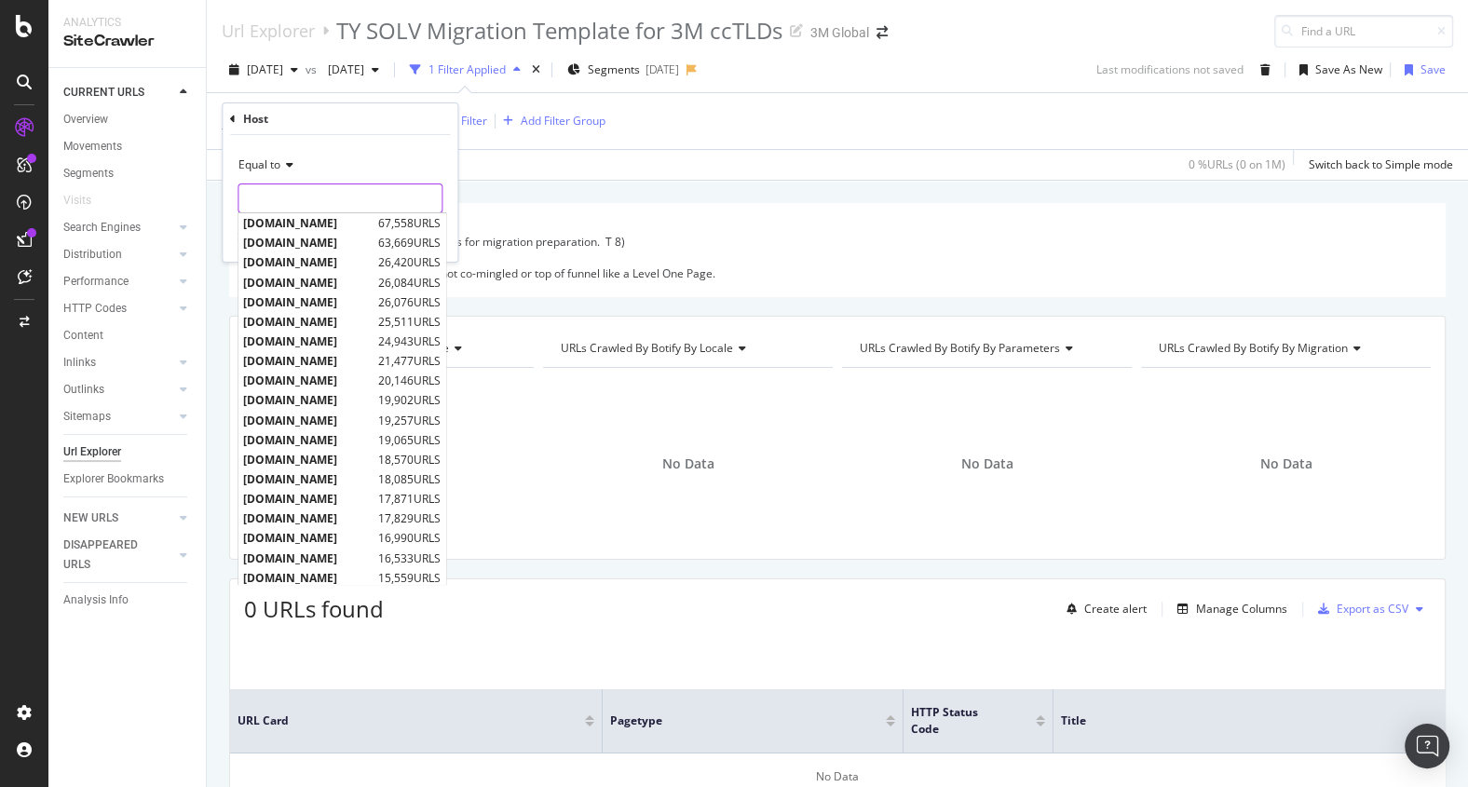
click at [292, 209] on input "text" at bounding box center [339, 198] width 203 height 30
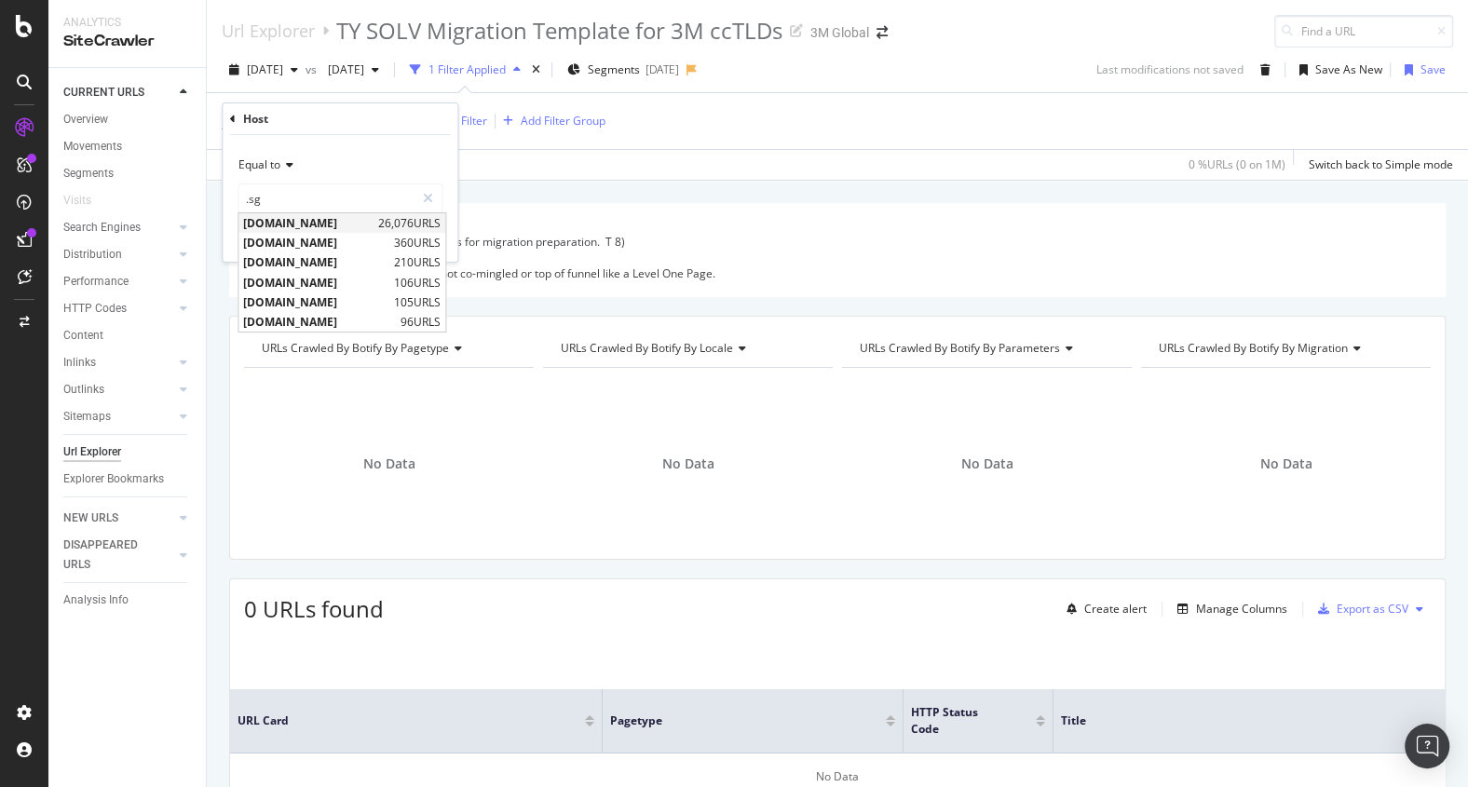
click at [306, 221] on span "[DOMAIN_NAME]" at bounding box center [308, 223] width 130 height 16
type input "[DOMAIN_NAME]"
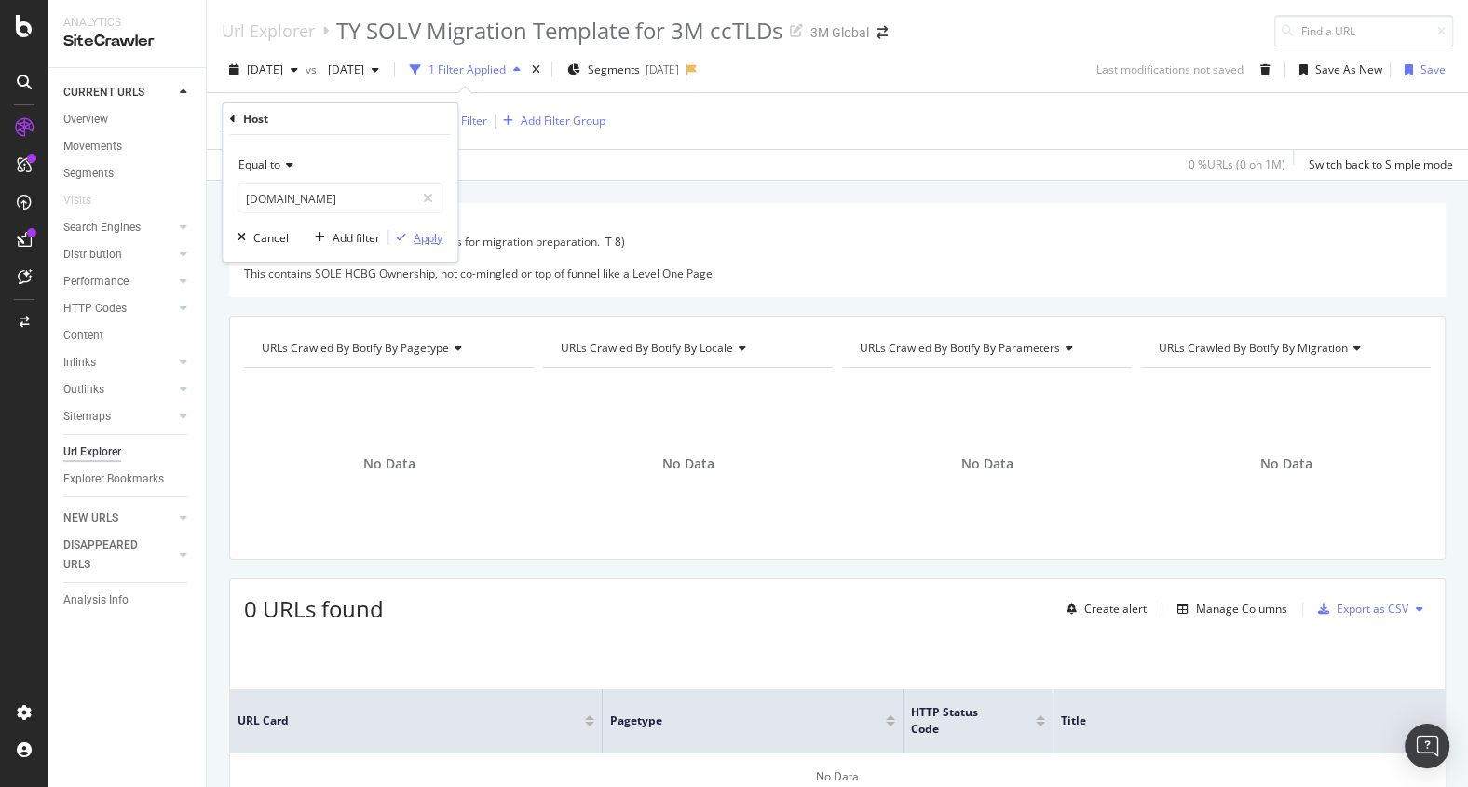
click at [432, 237] on div "Apply" at bounding box center [427, 238] width 29 height 16
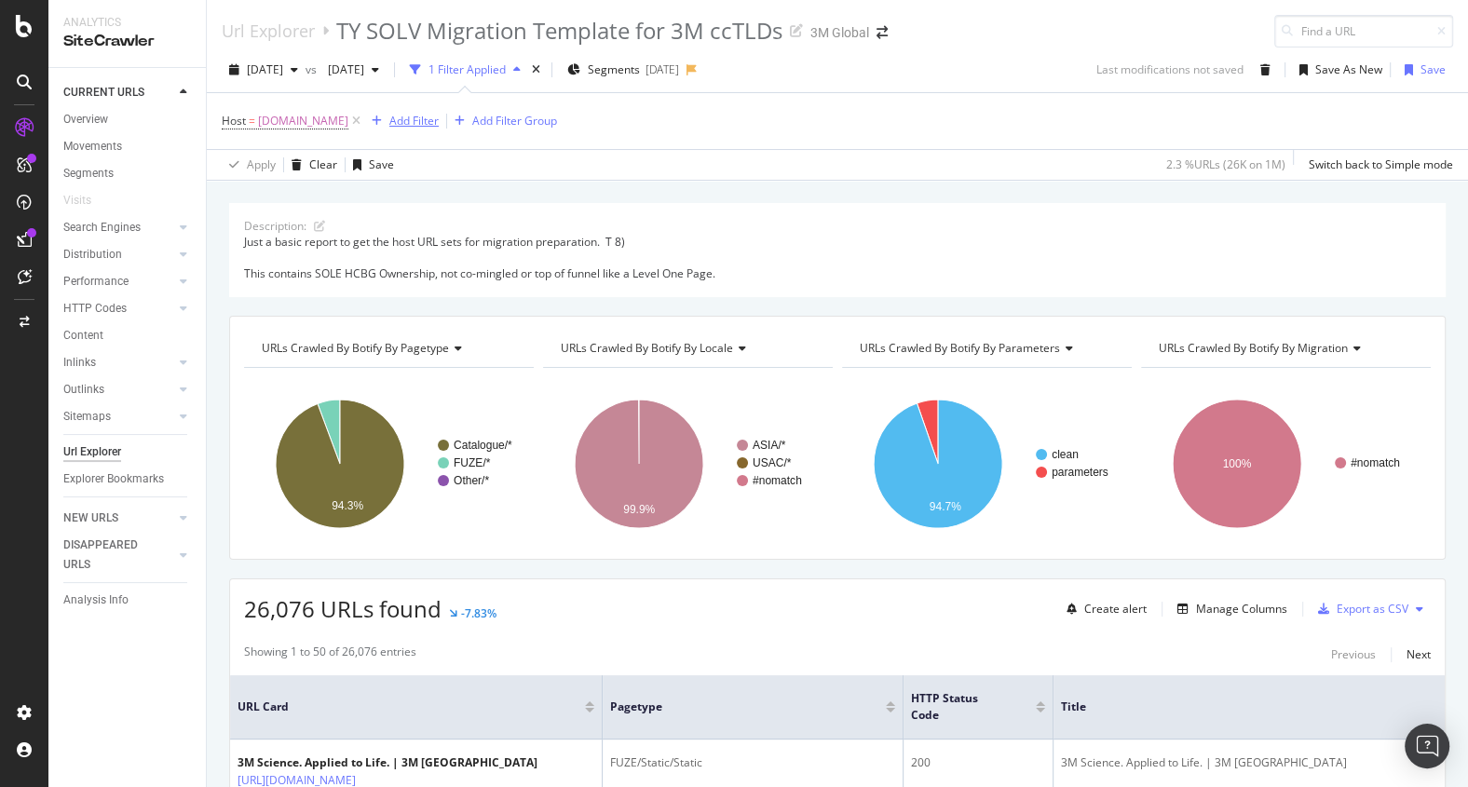
click at [405, 125] on div "Add Filter" at bounding box center [413, 121] width 49 height 16
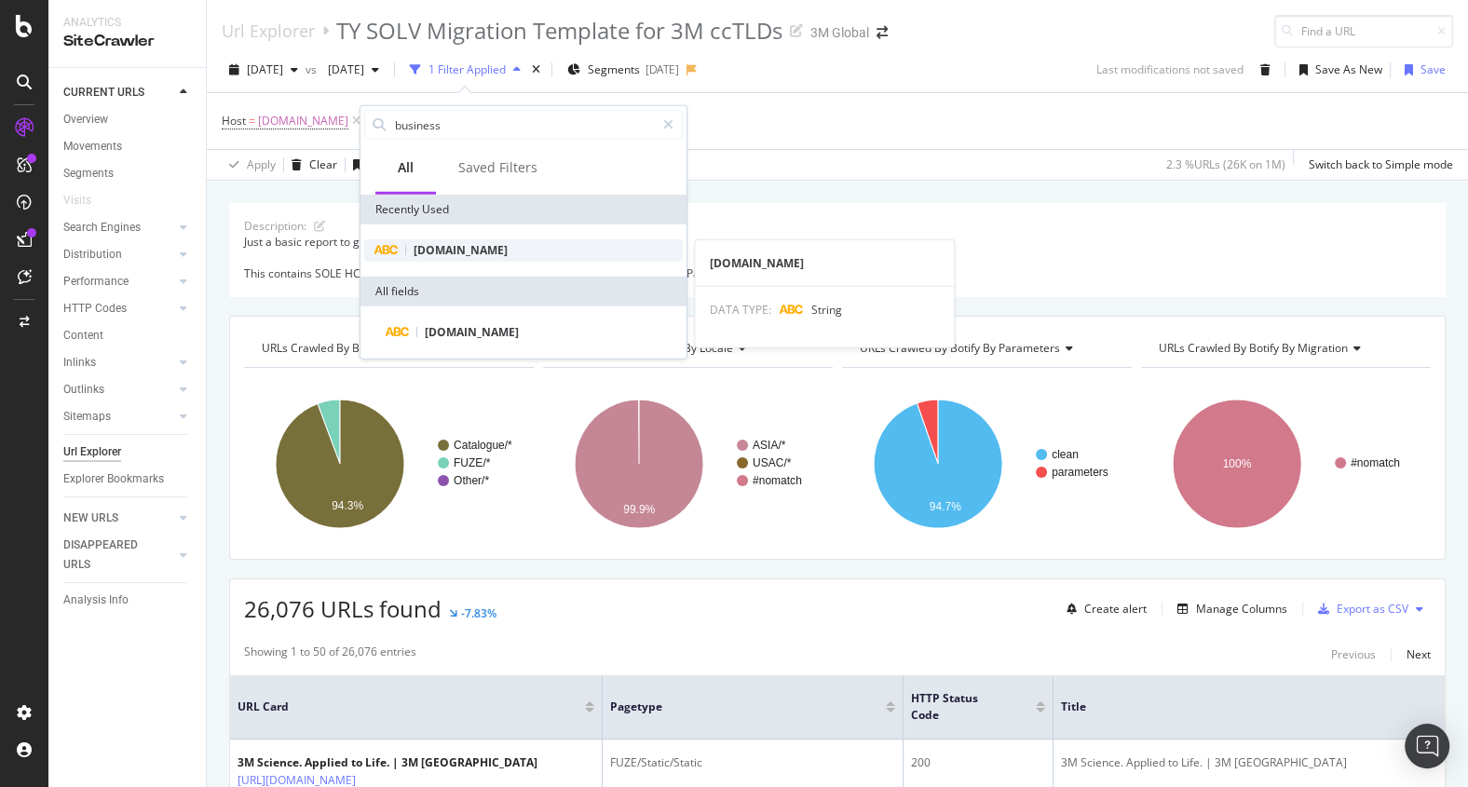
type input "business"
click at [481, 246] on span "[DOMAIN_NAME]" at bounding box center [460, 250] width 94 height 16
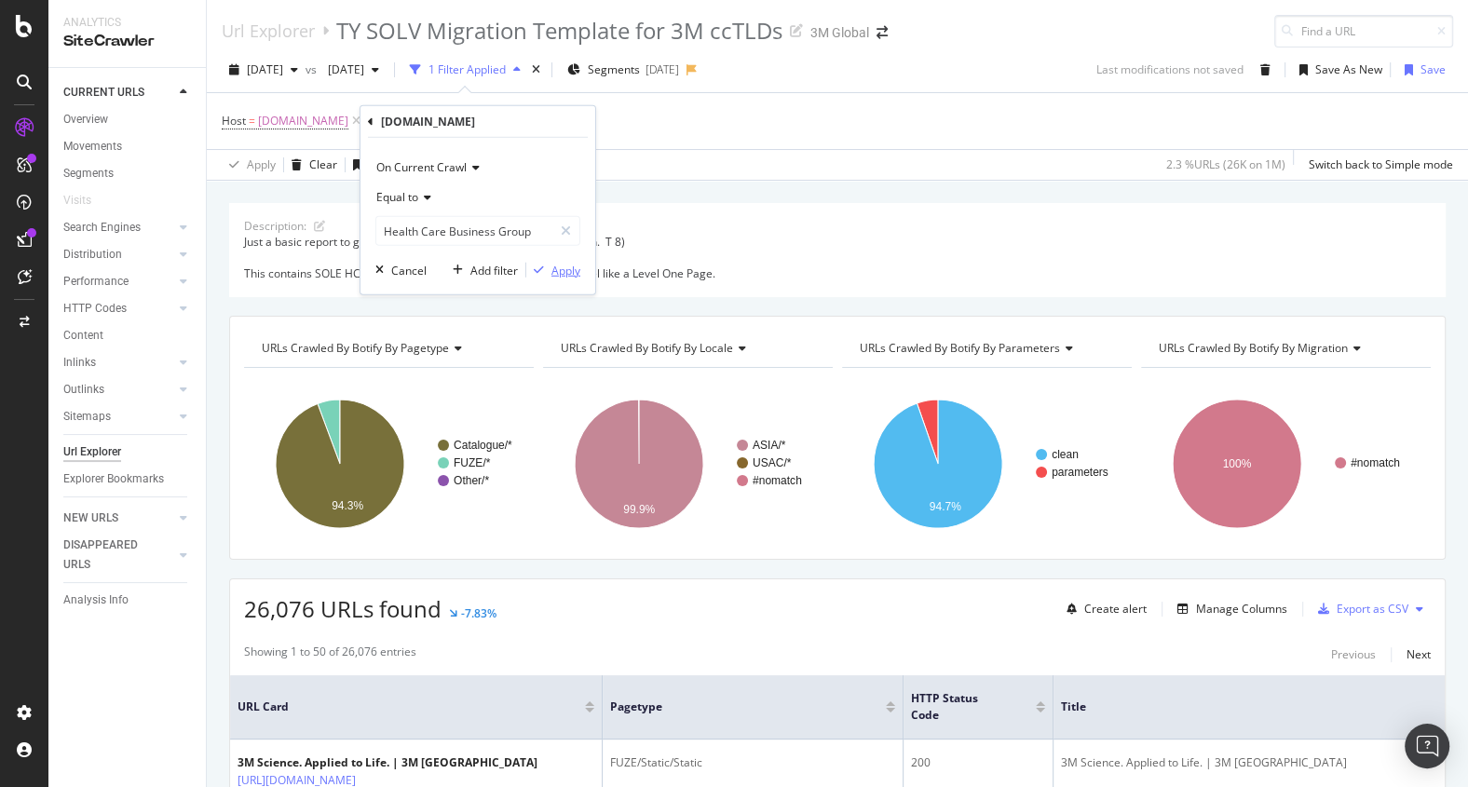
click at [568, 273] on div "Apply" at bounding box center [565, 270] width 29 height 16
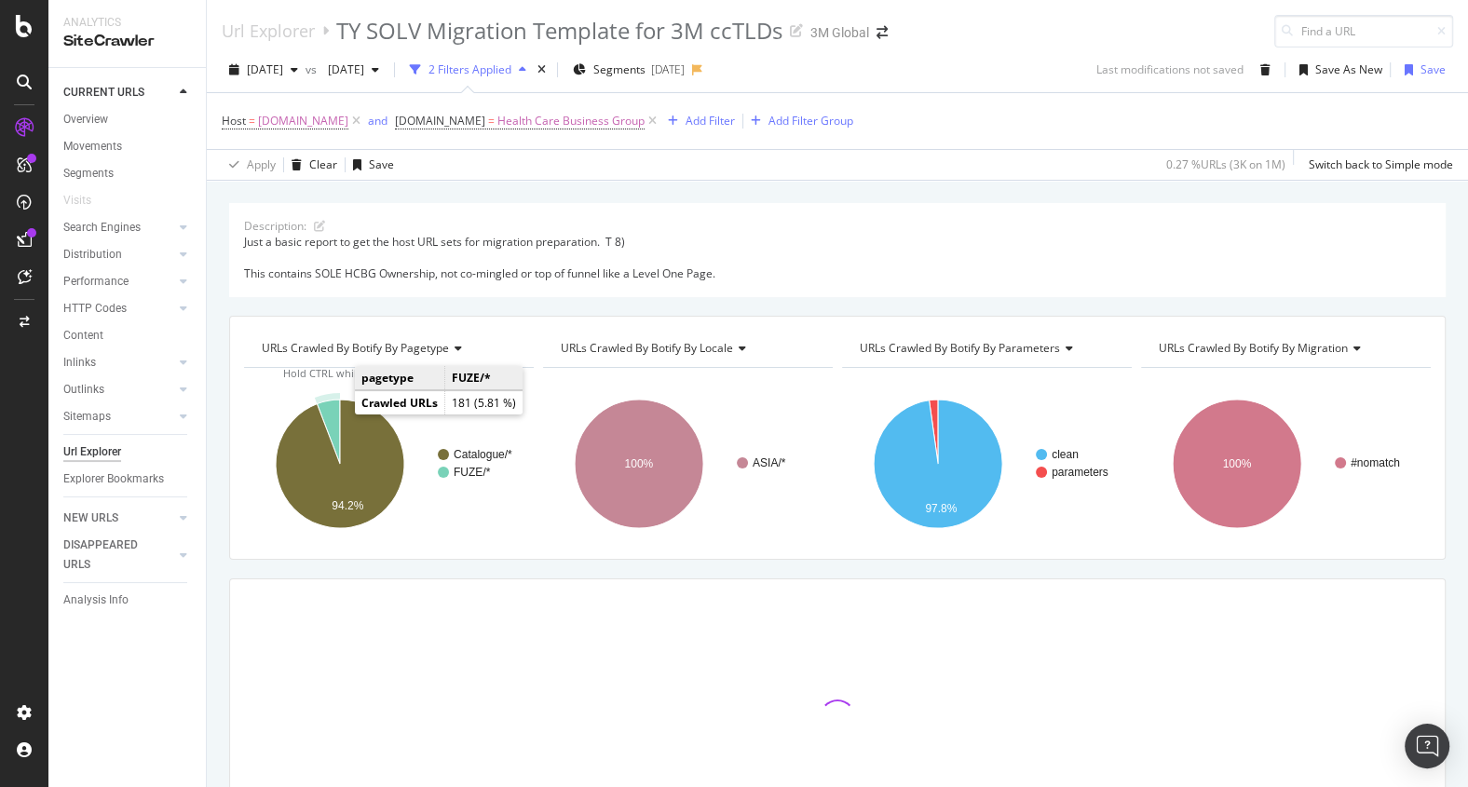
click at [333, 413] on icon "A chart." at bounding box center [328, 431] width 23 height 64
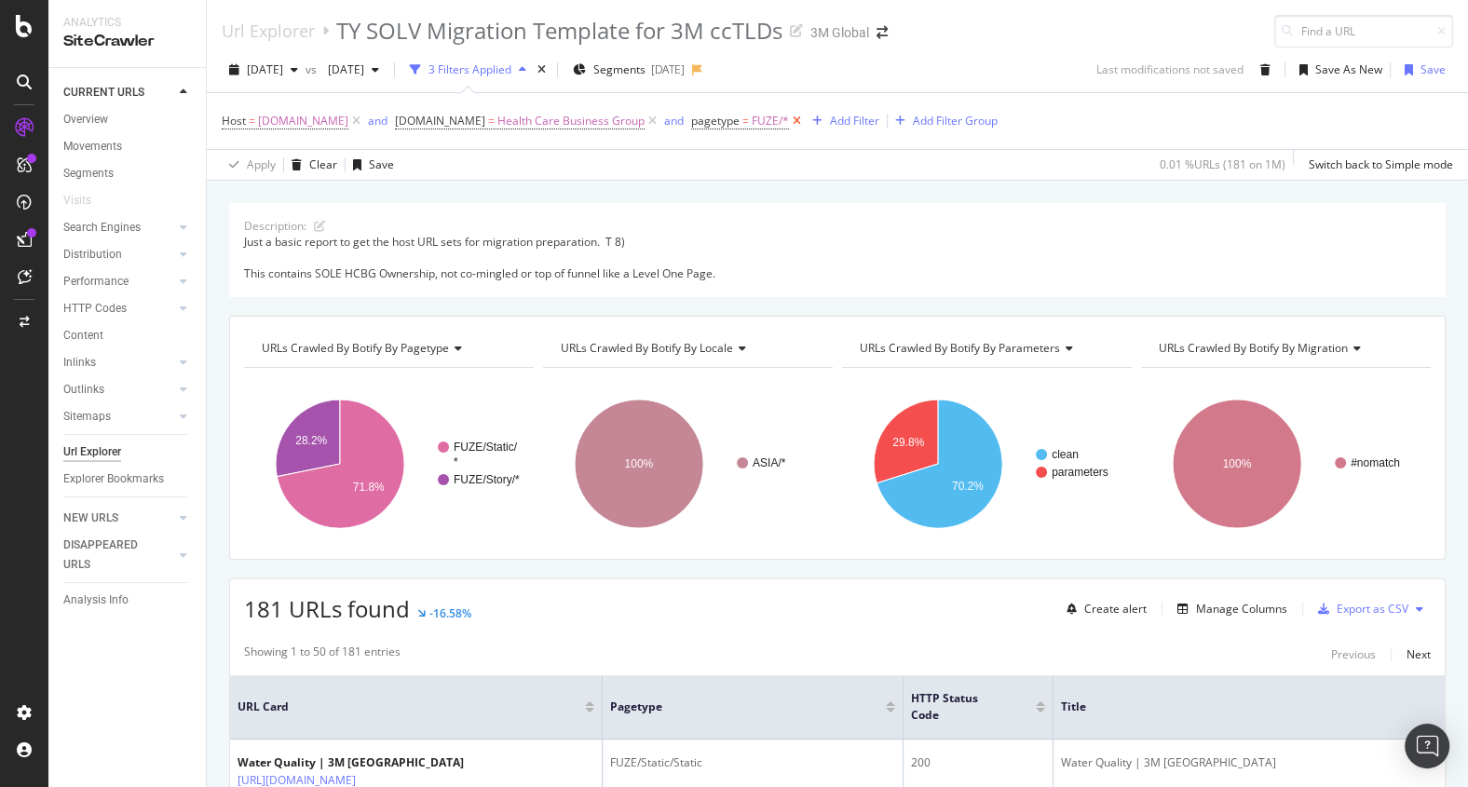
click at [789, 125] on icon at bounding box center [797, 121] width 16 height 19
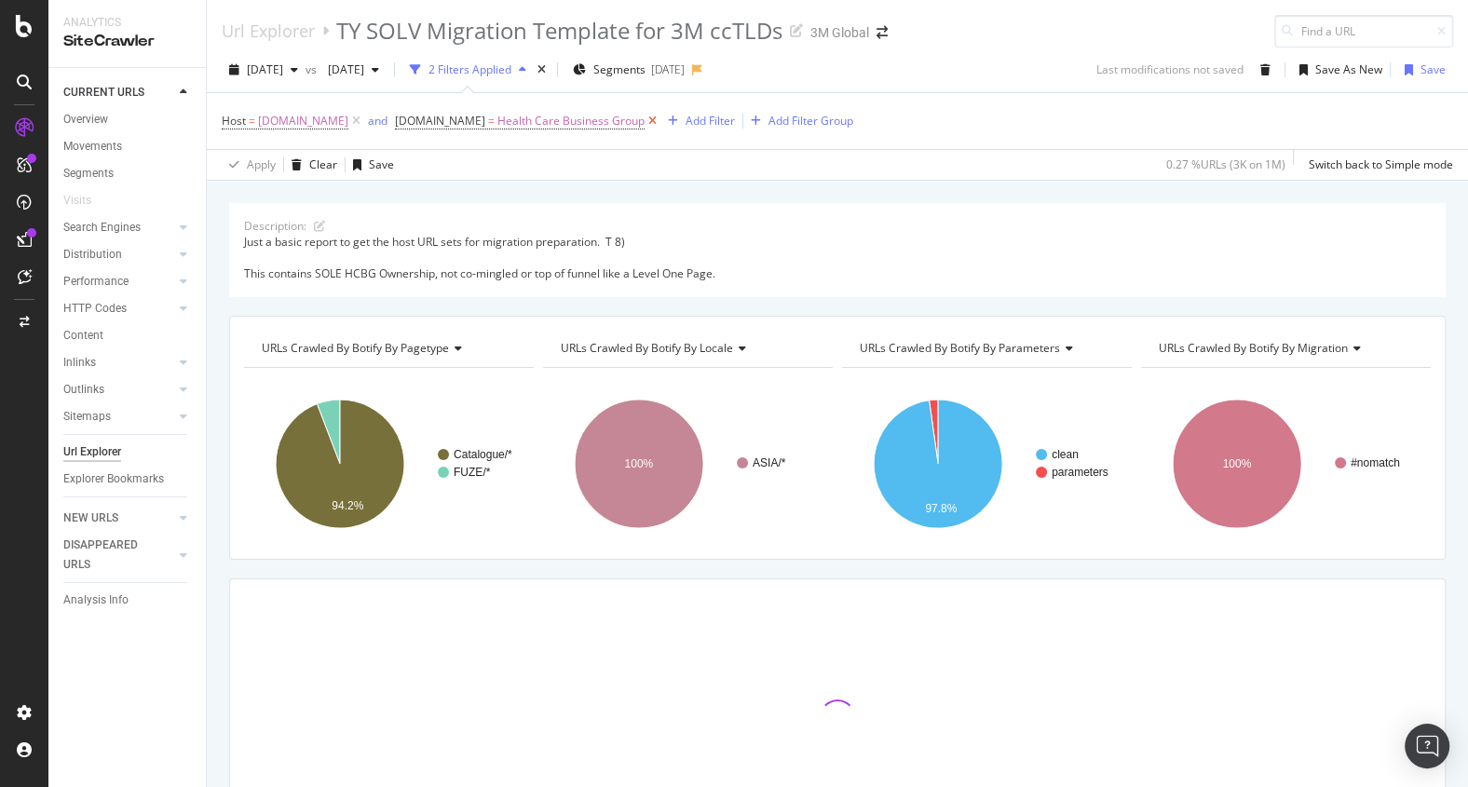
click at [644, 123] on icon at bounding box center [652, 121] width 16 height 19
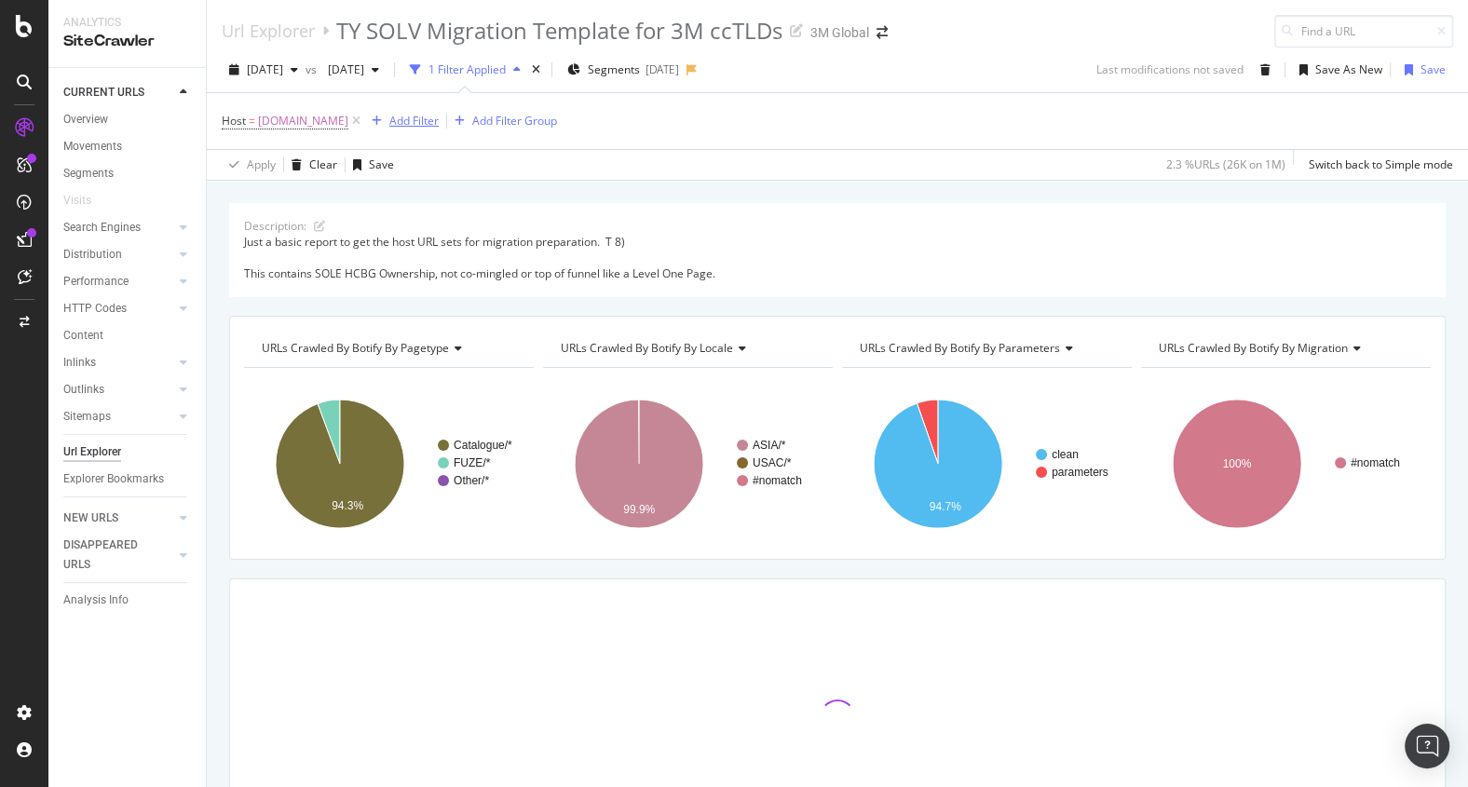
click at [406, 115] on div "Add Filter" at bounding box center [413, 121] width 49 height 16
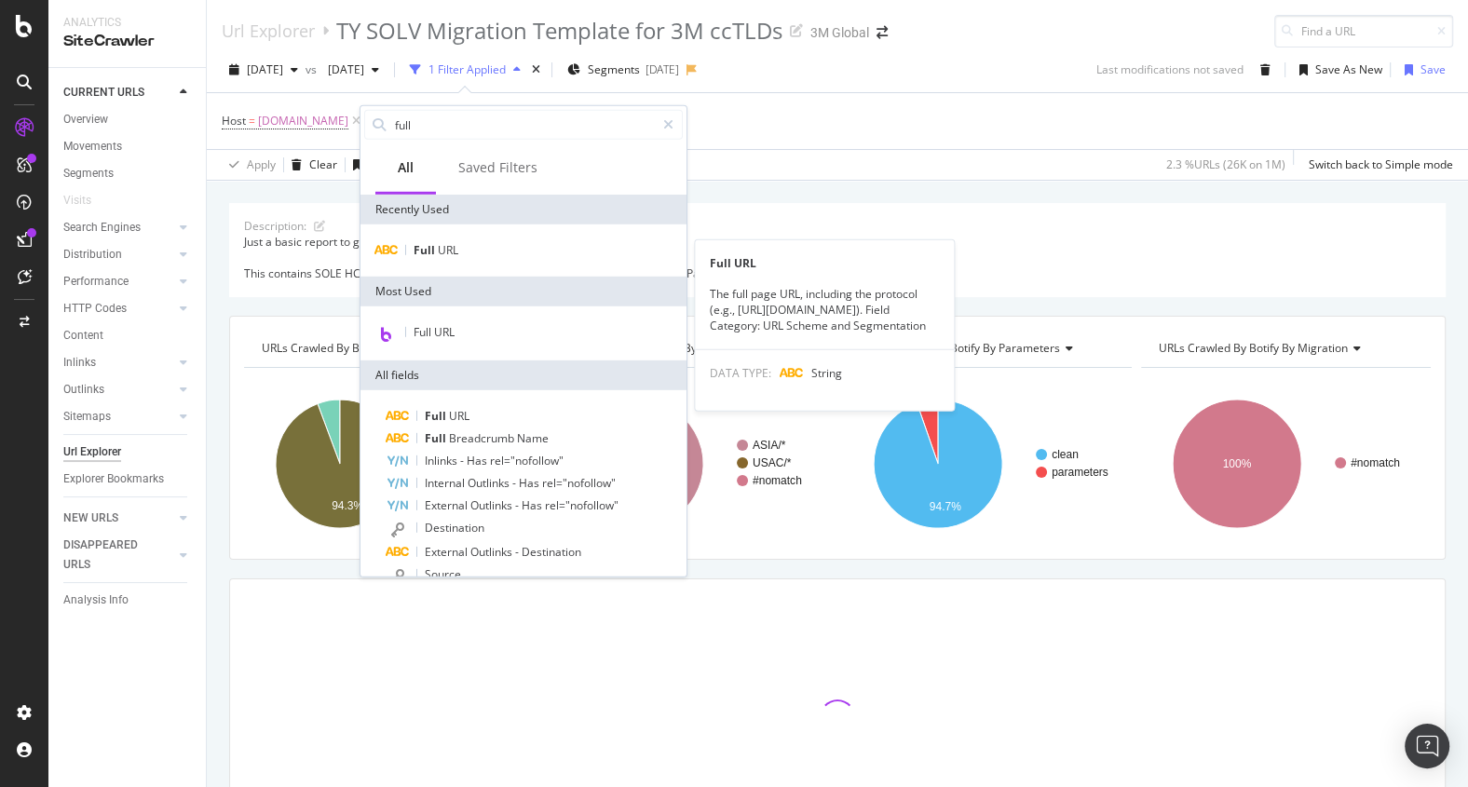
type input "full"
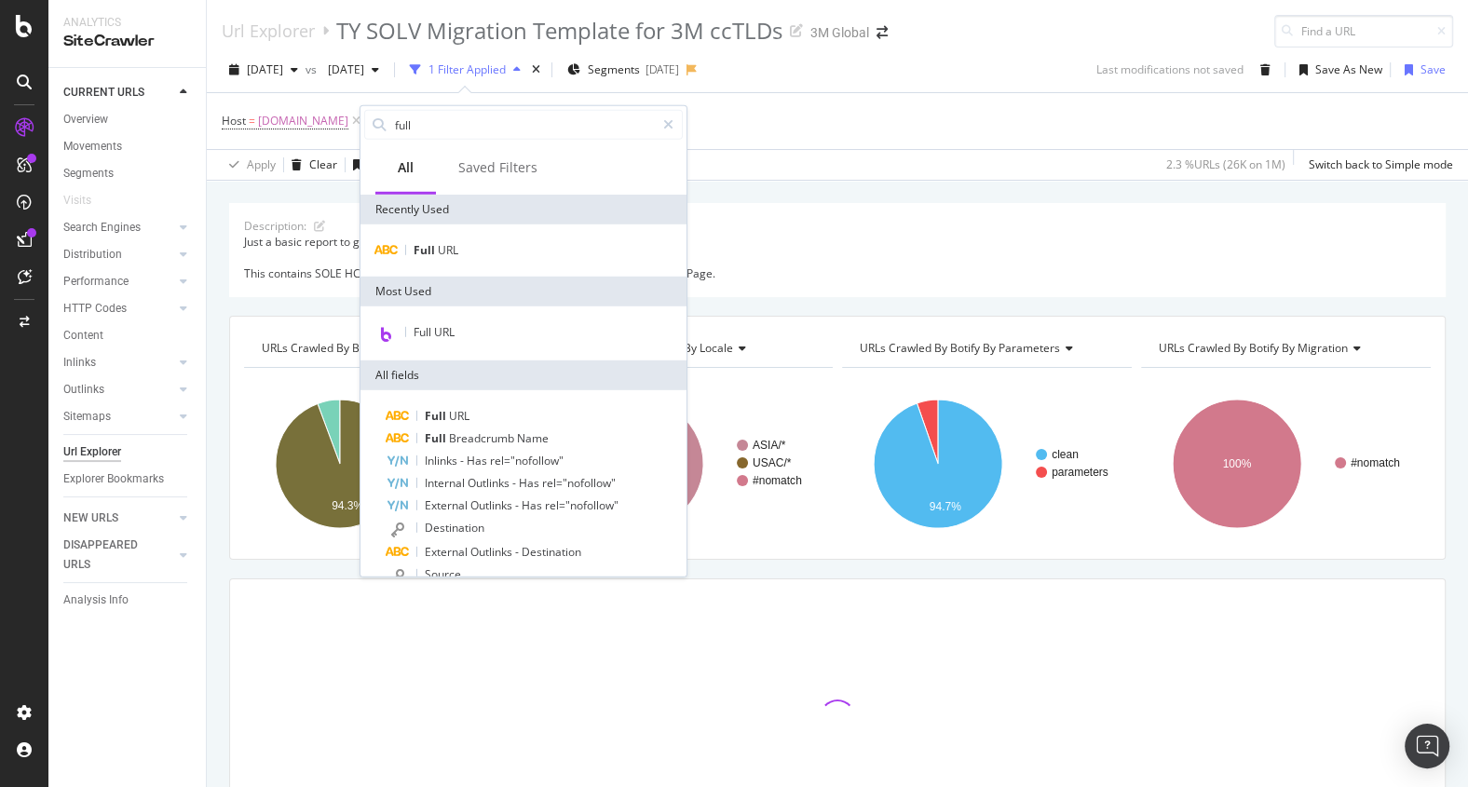
click at [440, 262] on div "Full URL" at bounding box center [523, 250] width 326 height 52
click at [444, 245] on span "URL" at bounding box center [448, 250] width 20 height 16
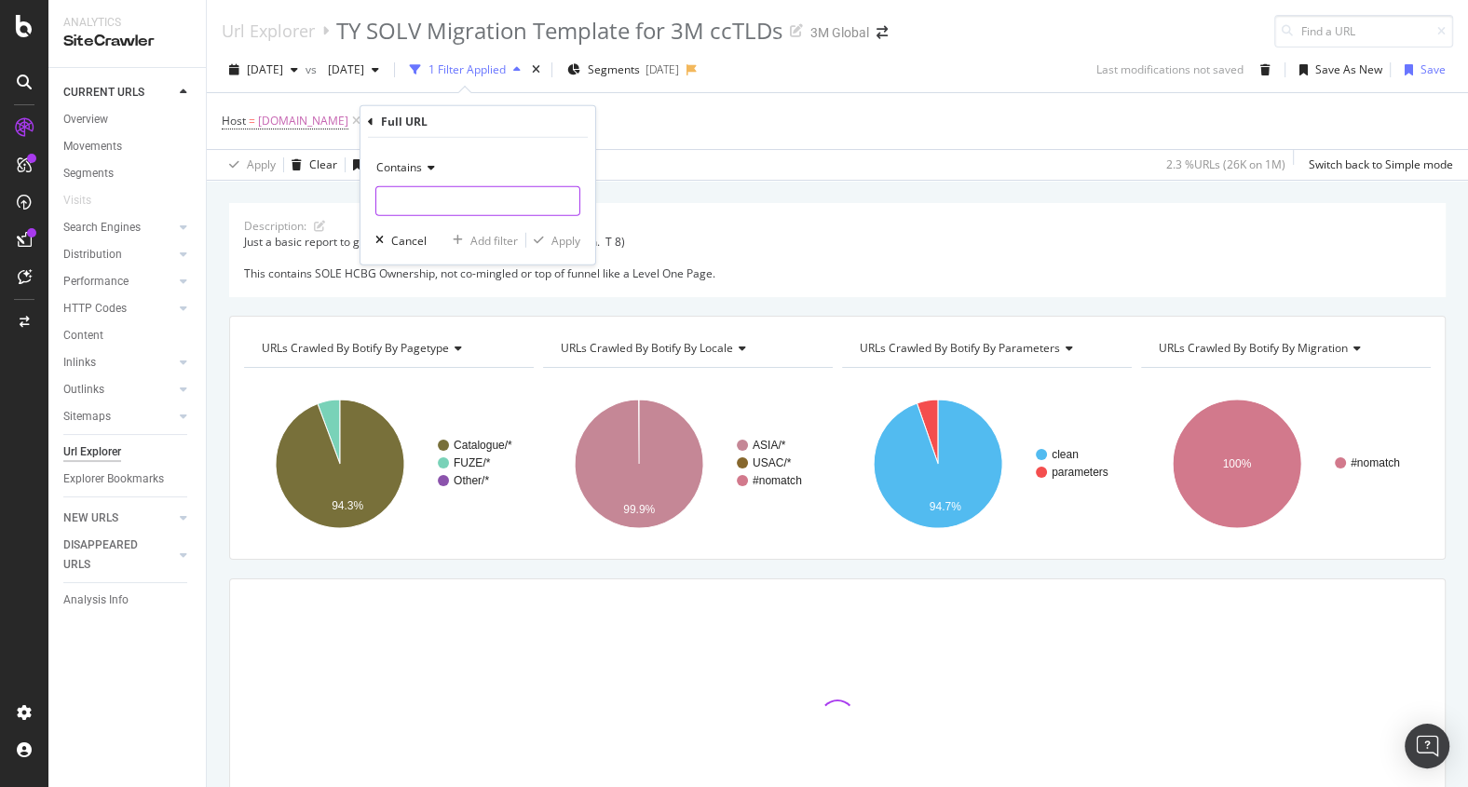
click at [433, 206] on input "text" at bounding box center [477, 201] width 203 height 30
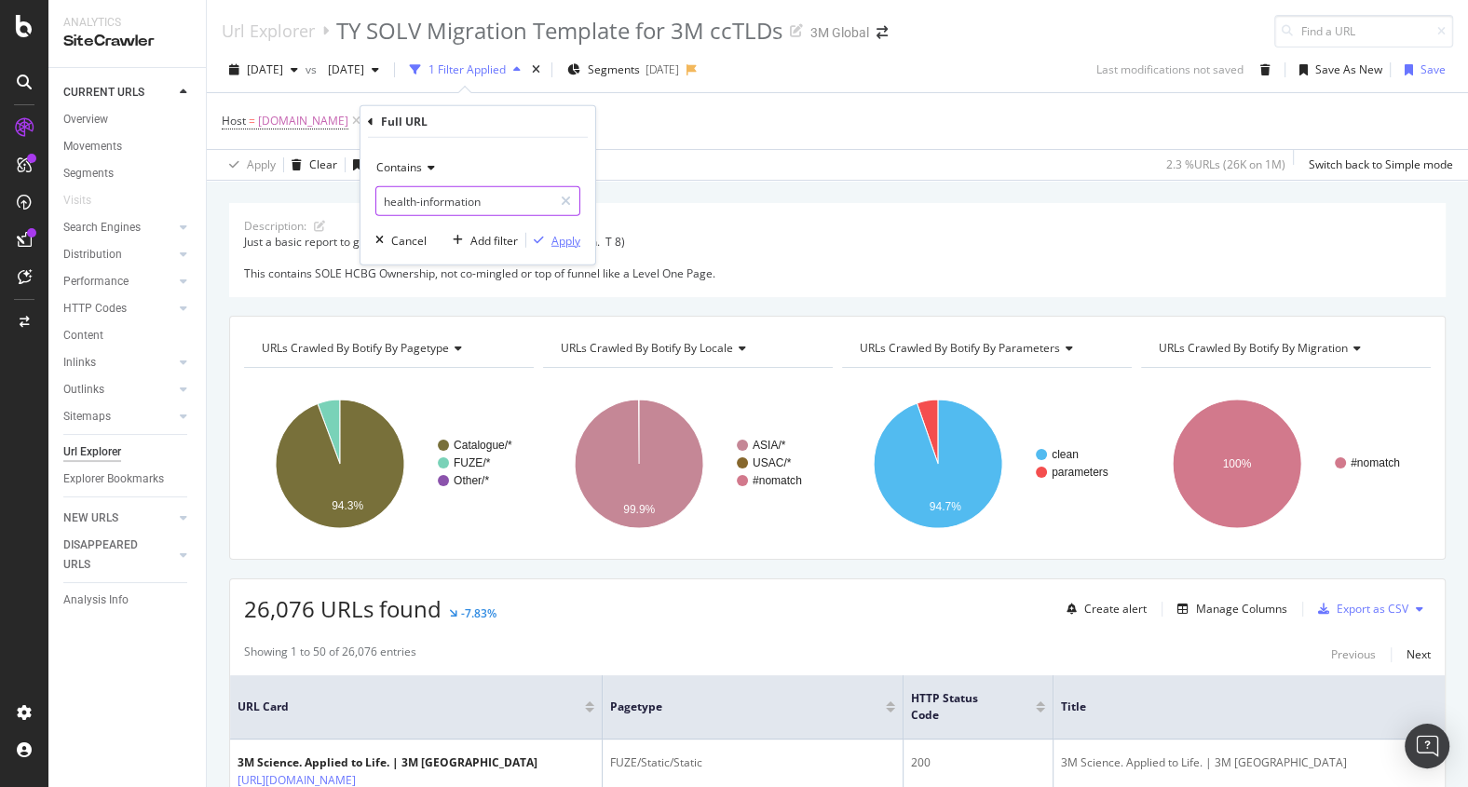
type input "health-information"
click at [564, 239] on div "Apply" at bounding box center [565, 240] width 29 height 16
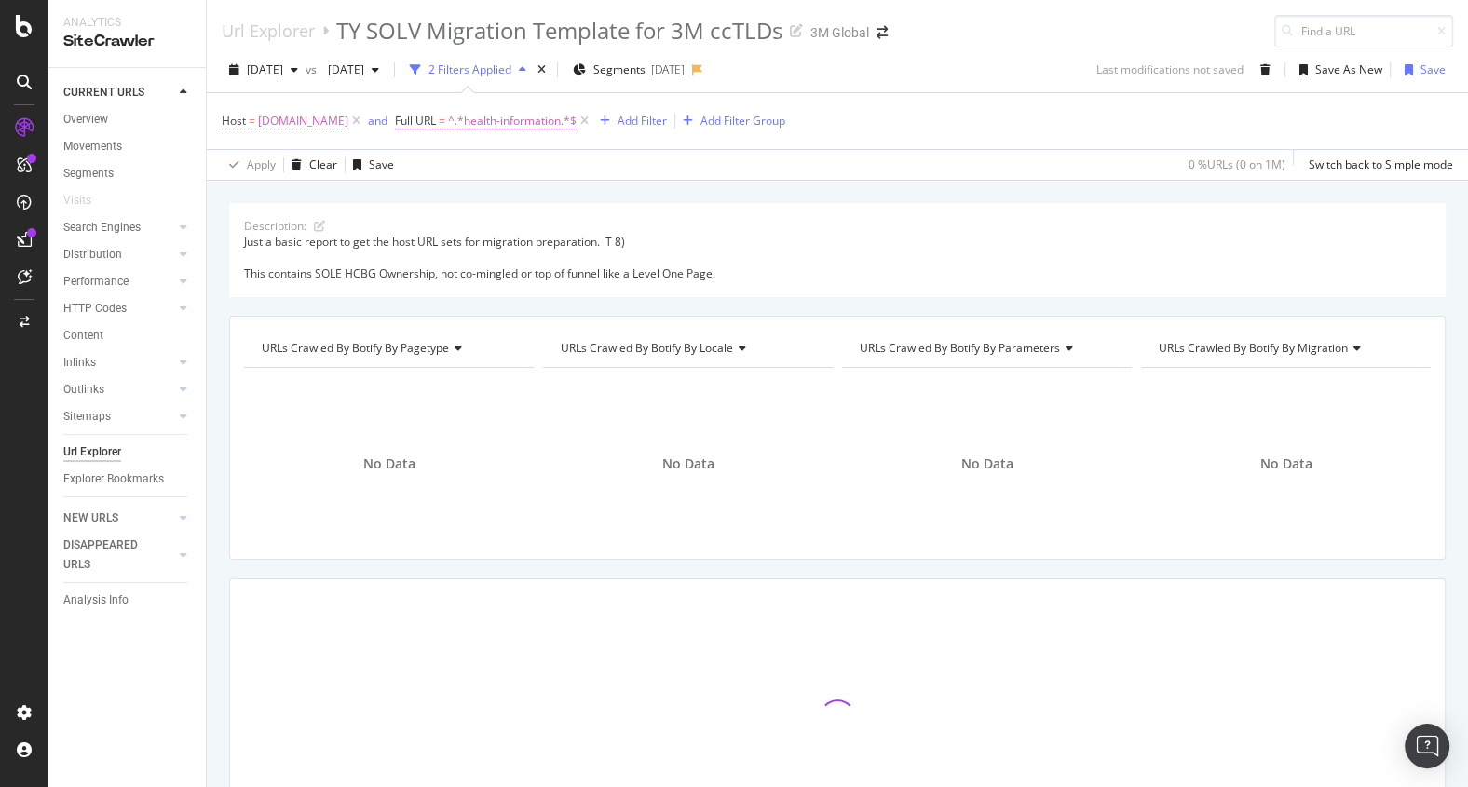
click at [532, 128] on span "^.*health-information.*$" at bounding box center [512, 121] width 129 height 26
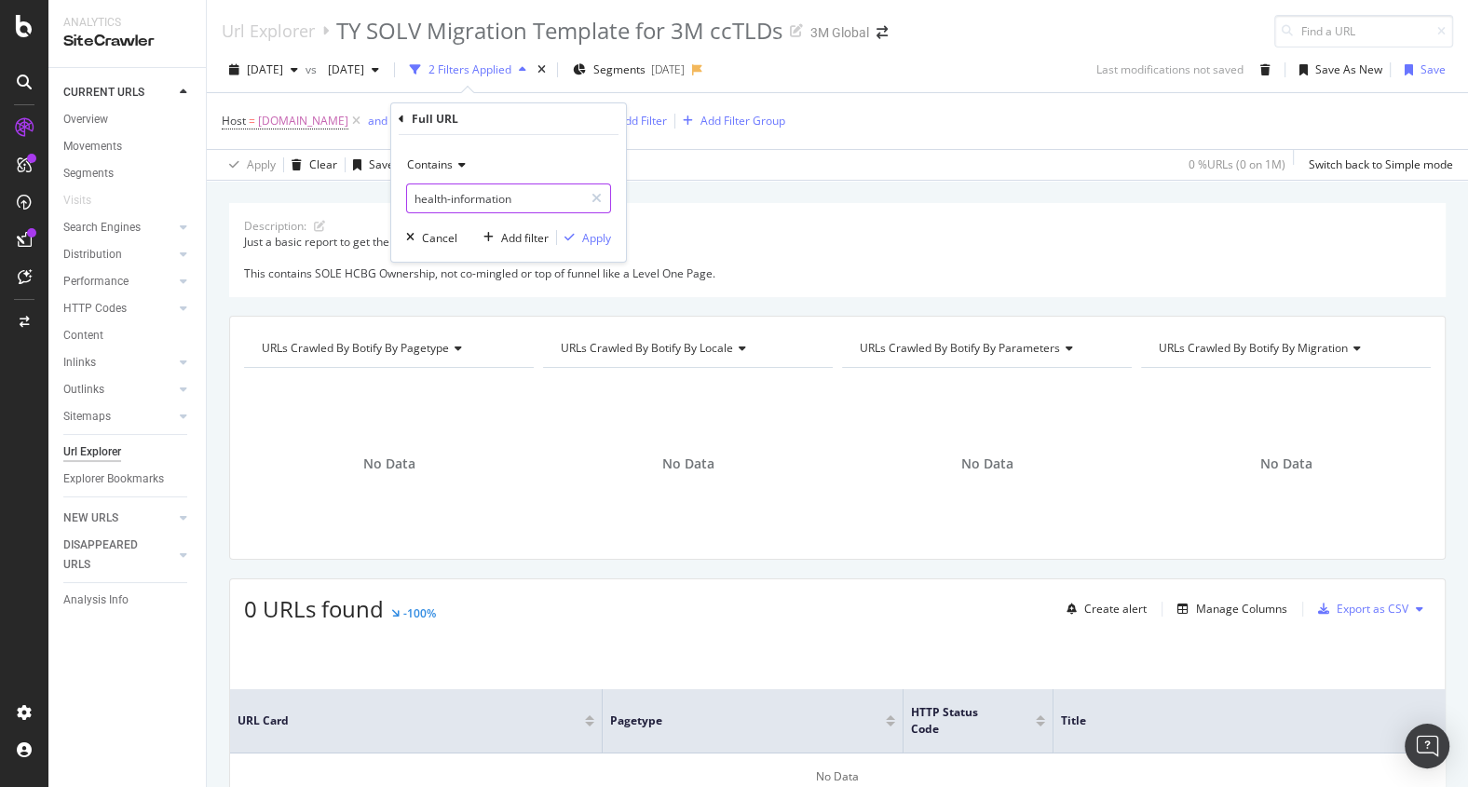
click at [452, 199] on input "health-information" at bounding box center [495, 198] width 176 height 30
type input "information"
click at [599, 242] on div "Apply" at bounding box center [596, 238] width 29 height 16
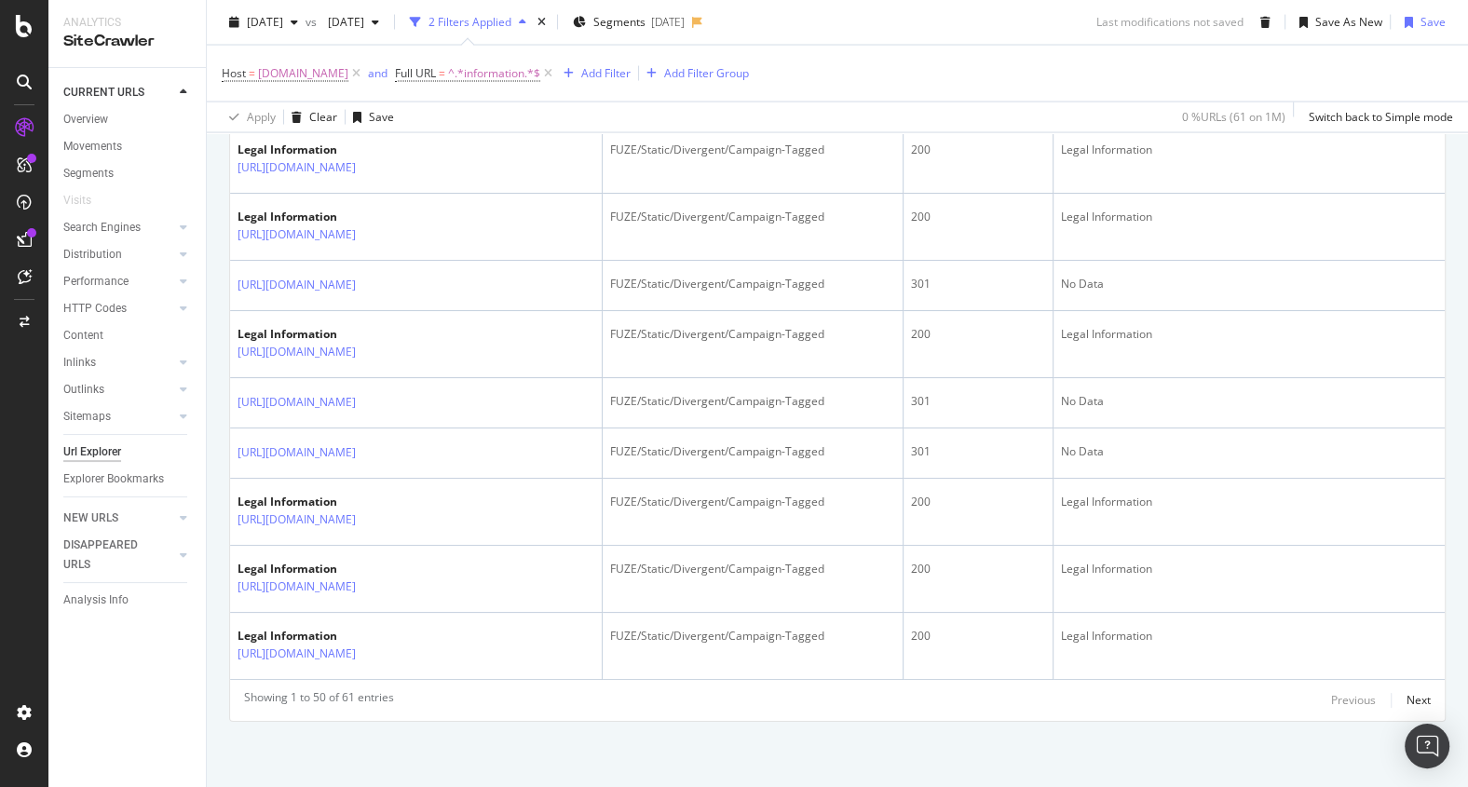
scroll to position [6762, 0]
click at [1412, 700] on div "Next" at bounding box center [1418, 700] width 24 height 16
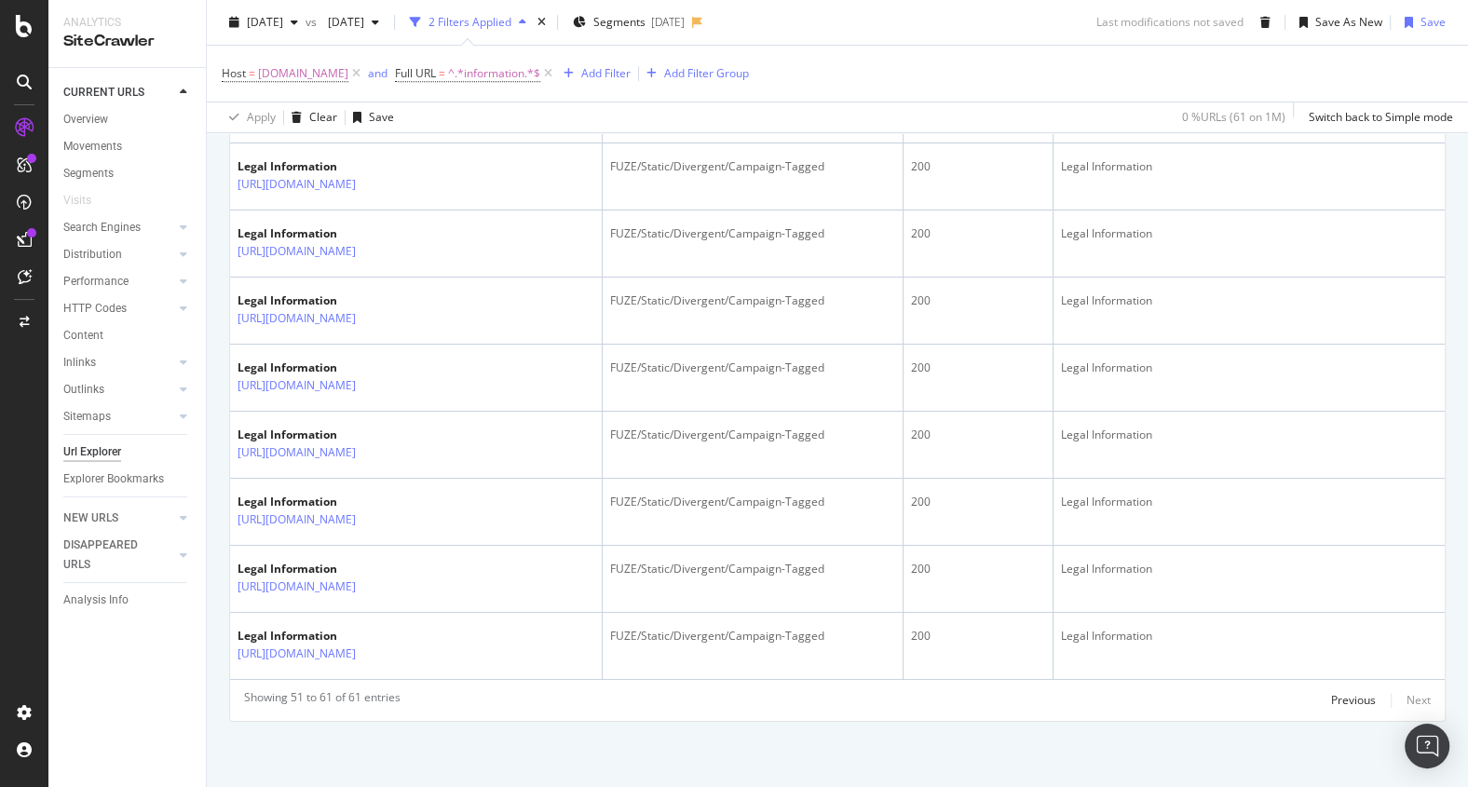
scroll to position [133, 0]
